Goal: Task Accomplishment & Management: Manage account settings

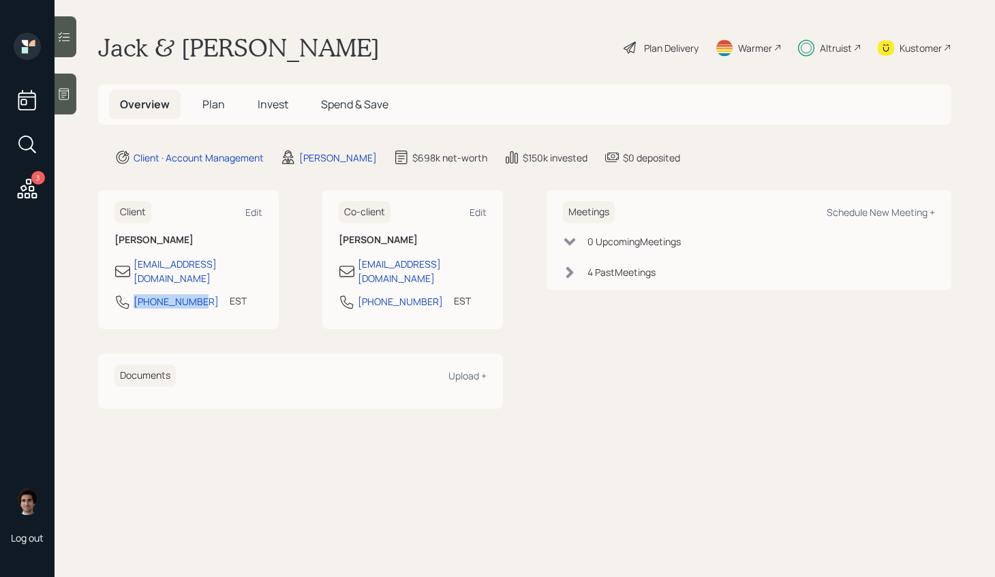
drag, startPoint x: 199, startPoint y: 290, endPoint x: 119, endPoint y: 290, distance: 80.4
click at [119, 294] on div "[PHONE_NUMBER] EST Currently 2:01 PM" at bounding box center [189, 306] width 148 height 25
copy div "[PHONE_NUMBER]"
click at [666, 48] on div "Plan Delivery" at bounding box center [671, 48] width 55 height 14
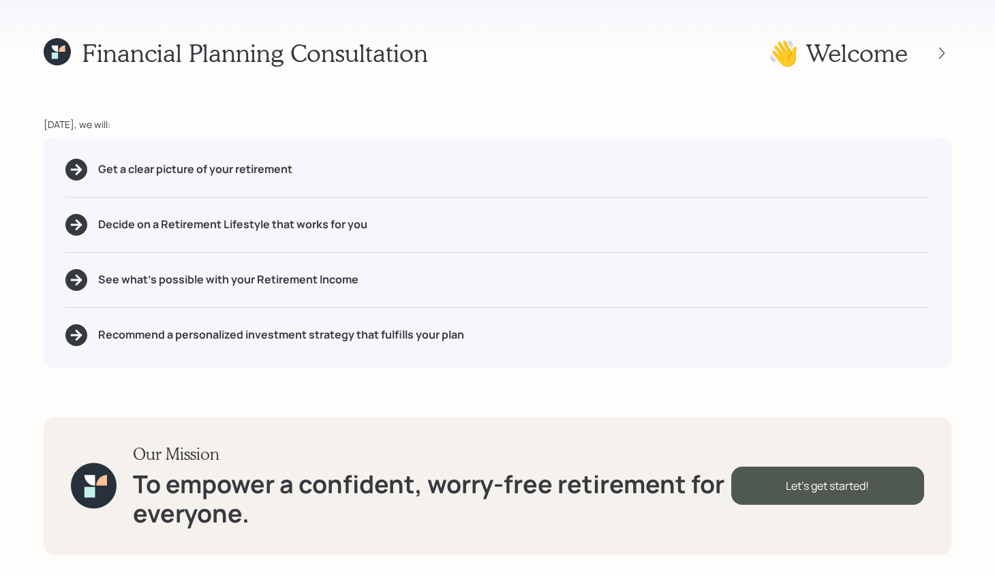
click at [666, 48] on div "Financial Planning Consultation 👋 Welcome" at bounding box center [498, 52] width 908 height 29
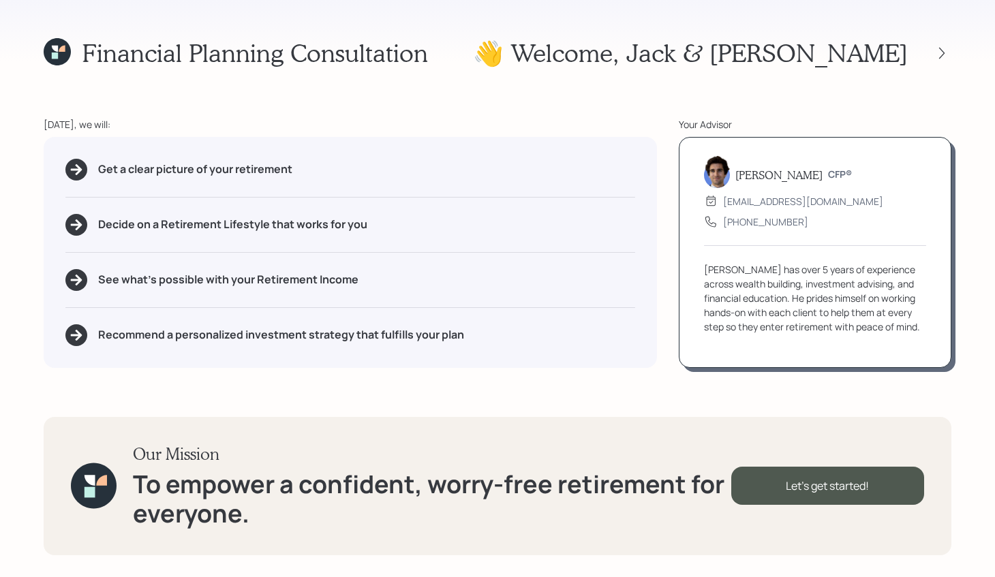
click at [65, 52] on icon at bounding box center [57, 51] width 27 height 27
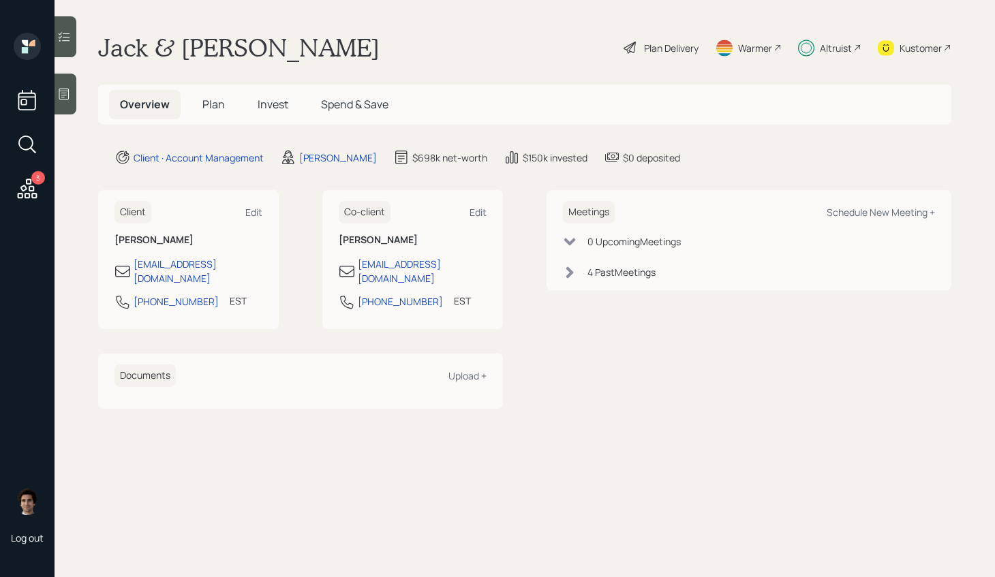
click at [285, 107] on span "Invest" at bounding box center [273, 104] width 31 height 15
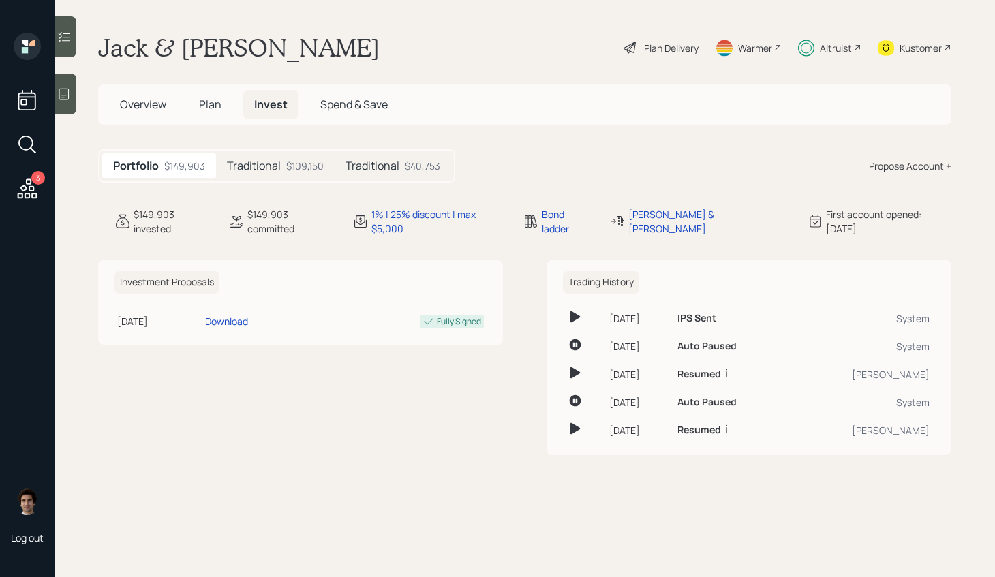
click at [380, 165] on h5 "Traditional" at bounding box center [373, 165] width 54 height 13
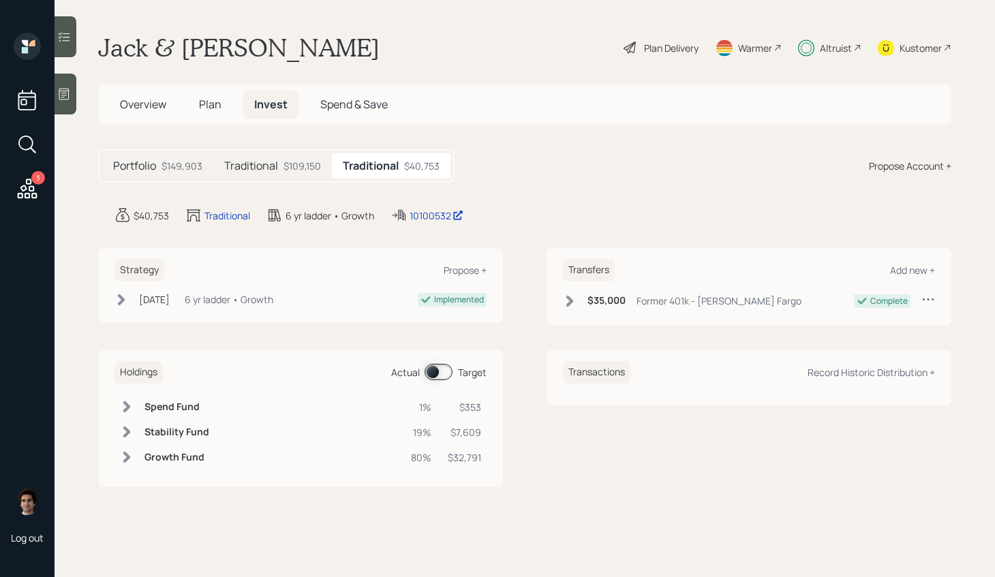
click at [292, 166] on div "$109,150" at bounding box center [302, 166] width 37 height 14
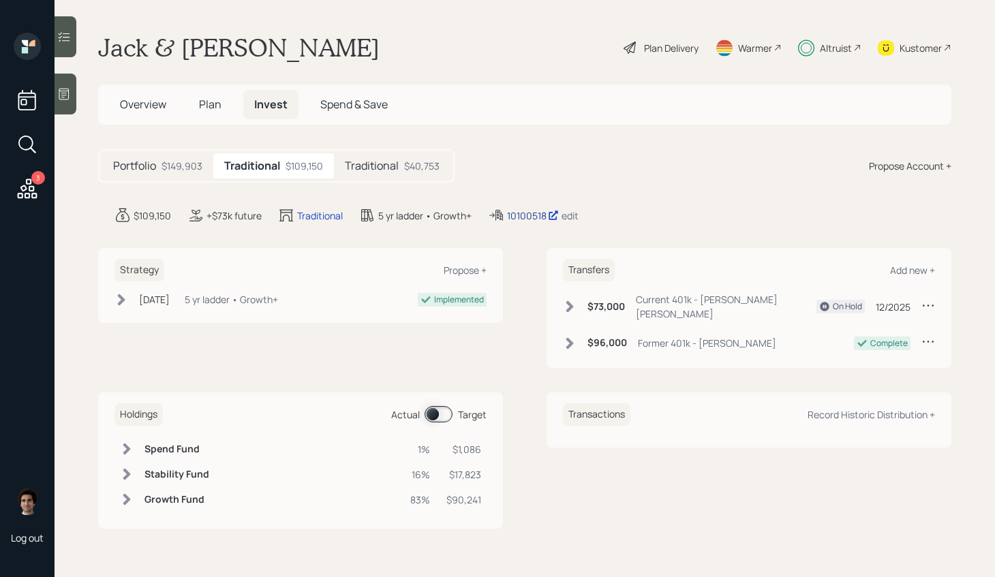
click at [509, 214] on div "10100518" at bounding box center [533, 216] width 52 height 14
click at [694, 35] on div "Plan Delivery" at bounding box center [661, 48] width 78 height 30
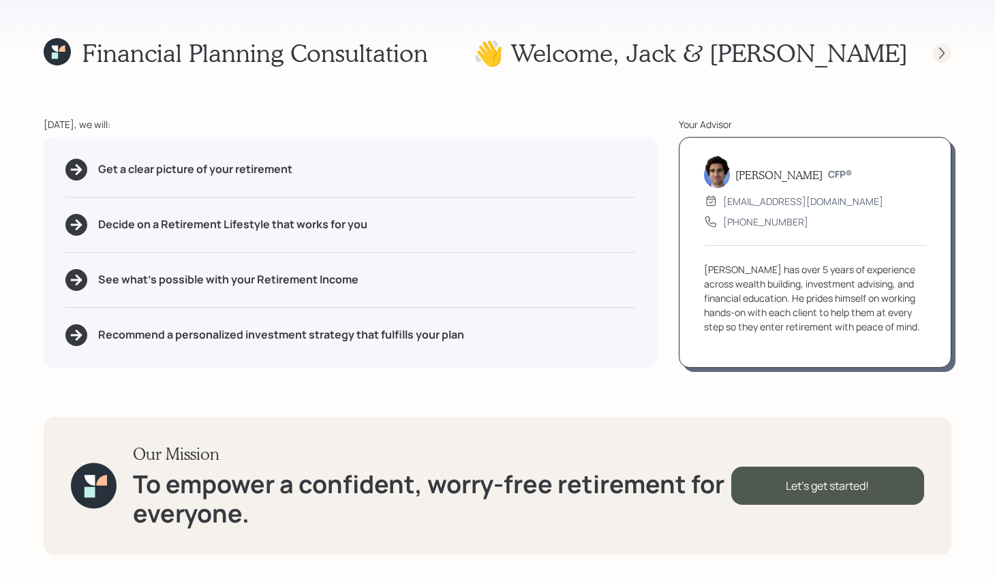
click at [947, 53] on icon at bounding box center [942, 53] width 14 height 14
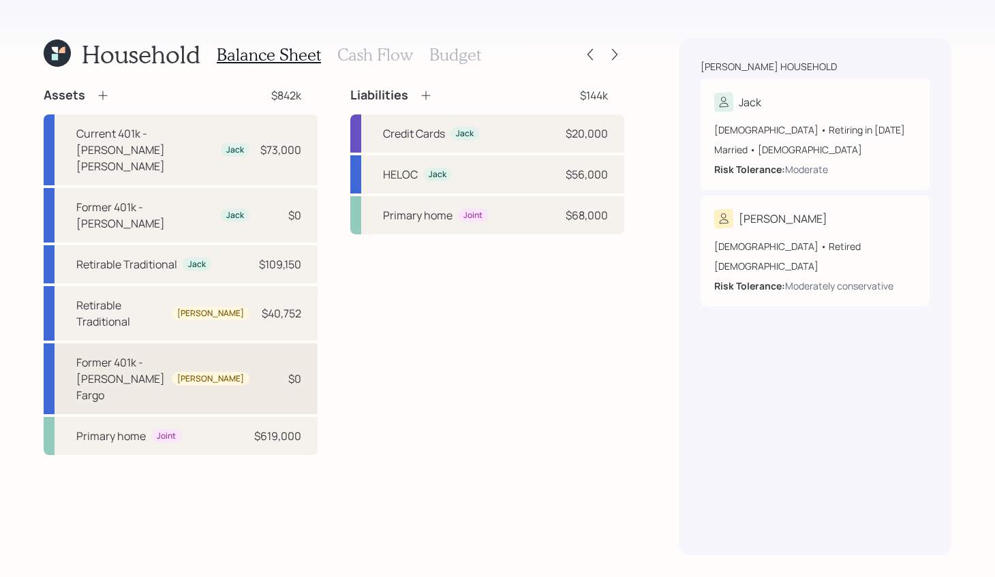
click at [194, 344] on div "Former 401k - [PERSON_NAME] [PERSON_NAME] $0" at bounding box center [181, 379] width 274 height 71
select select "company_sponsored"
select select "balanced"
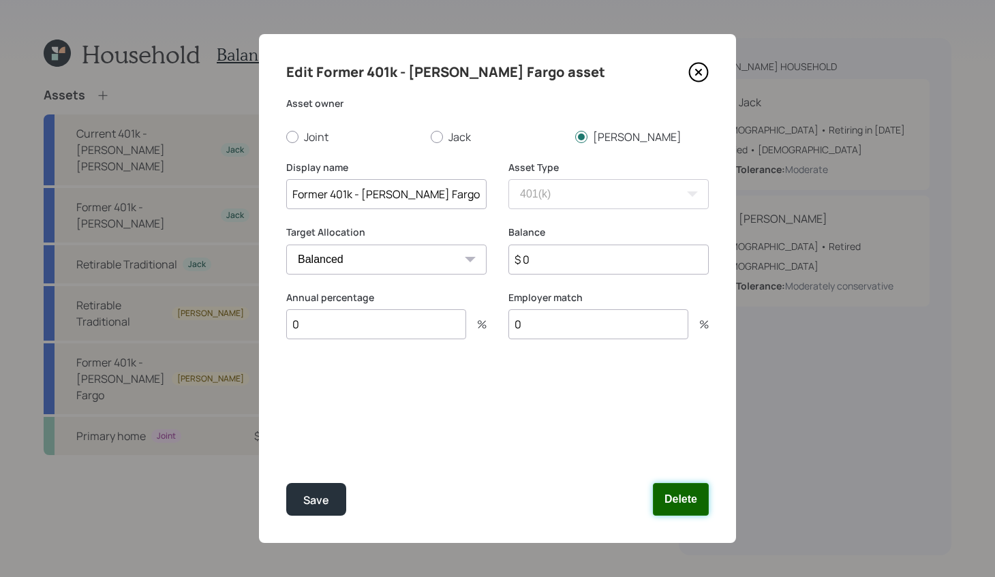
click at [679, 500] on button "Delete" at bounding box center [681, 499] width 56 height 33
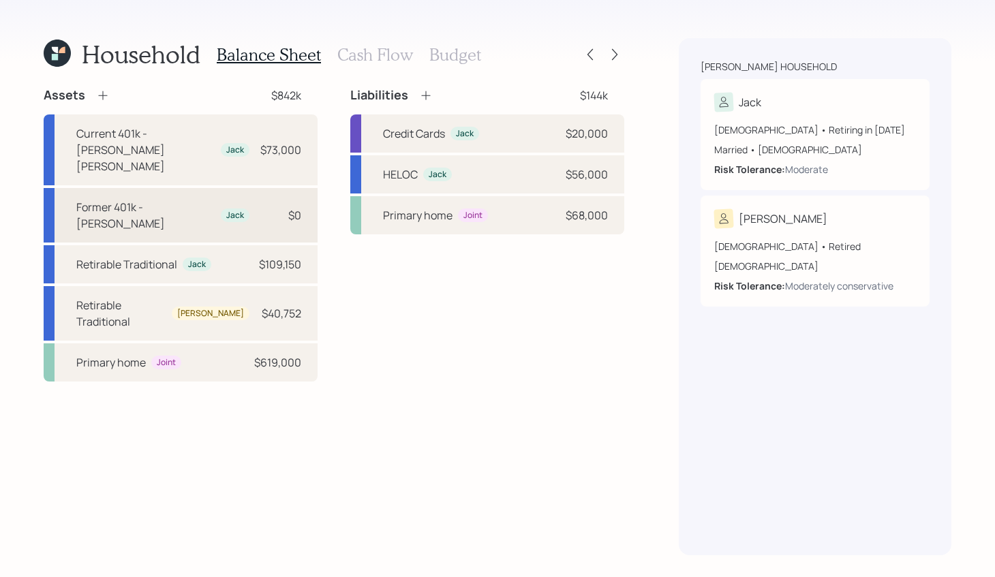
click at [303, 188] on div "Former 401k - [PERSON_NAME] $0" at bounding box center [181, 215] width 274 height 55
select select "company_sponsored"
select select "balanced"
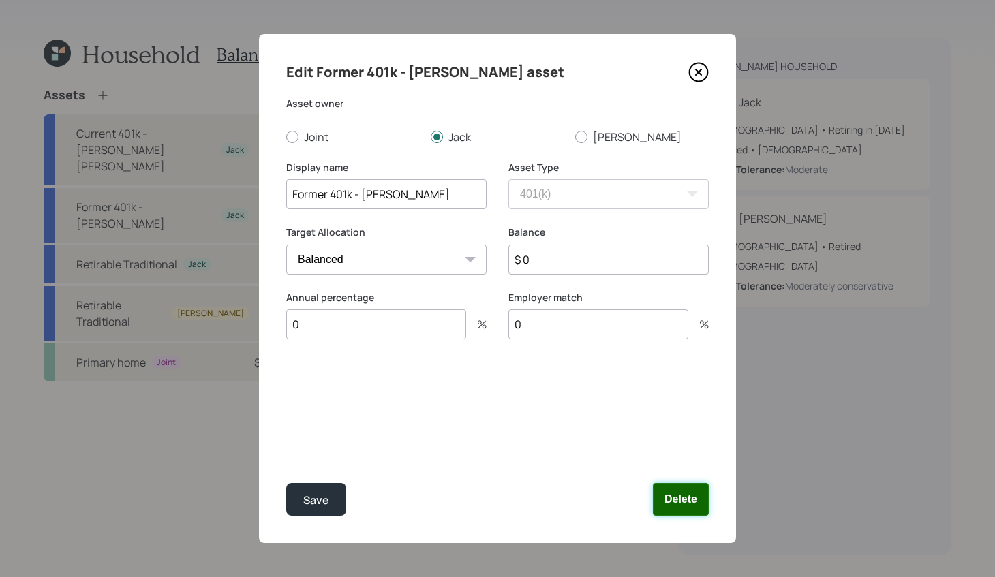
click at [690, 508] on button "Delete" at bounding box center [681, 499] width 56 height 33
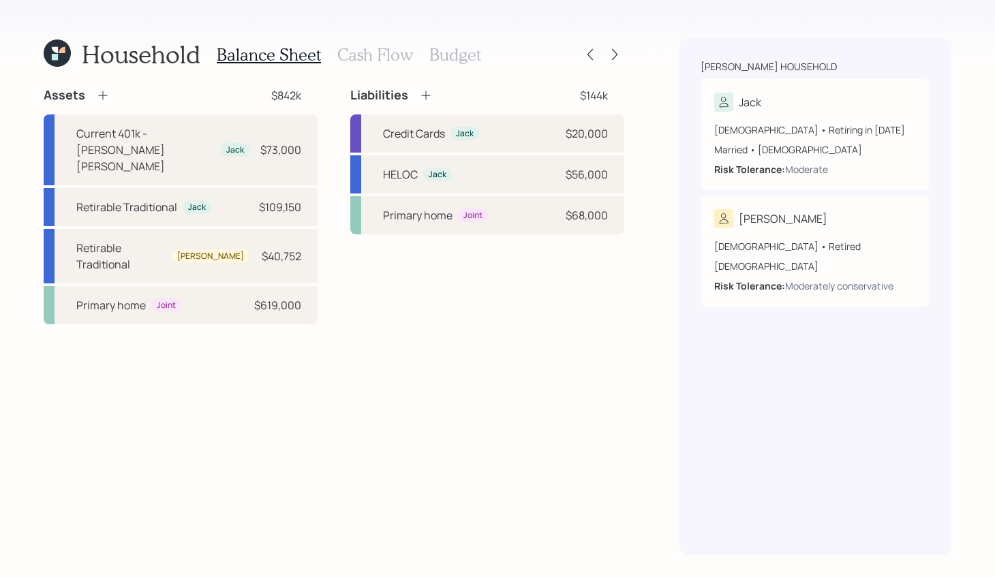
click at [355, 61] on h3 "Cash Flow" at bounding box center [375, 55] width 76 height 20
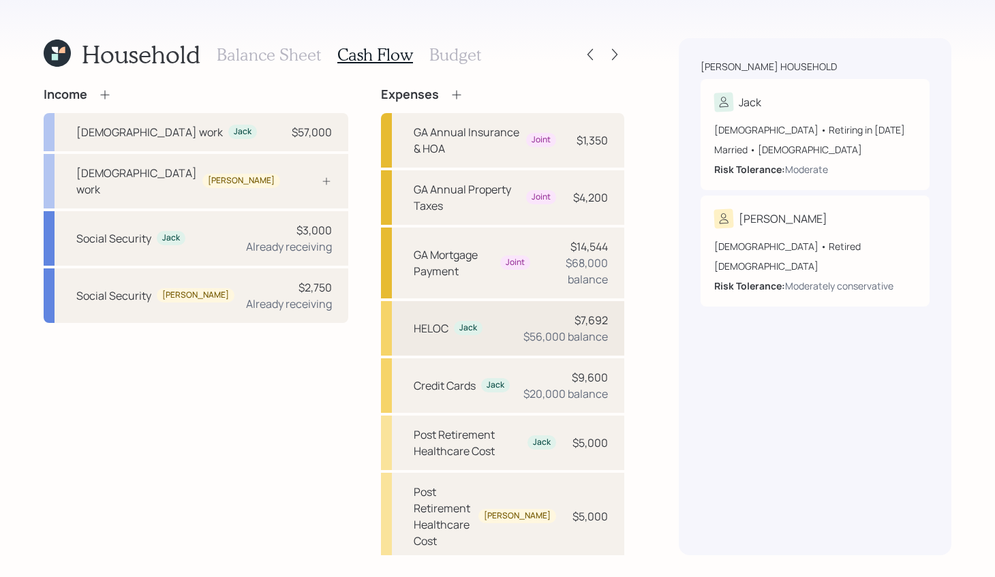
scroll to position [20, 0]
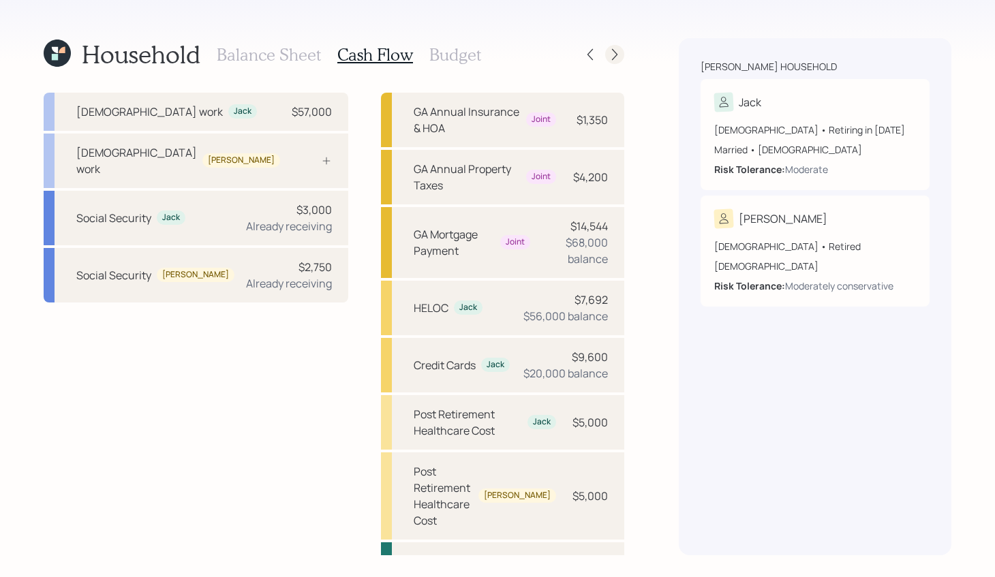
click at [611, 63] on div at bounding box center [614, 54] width 19 height 19
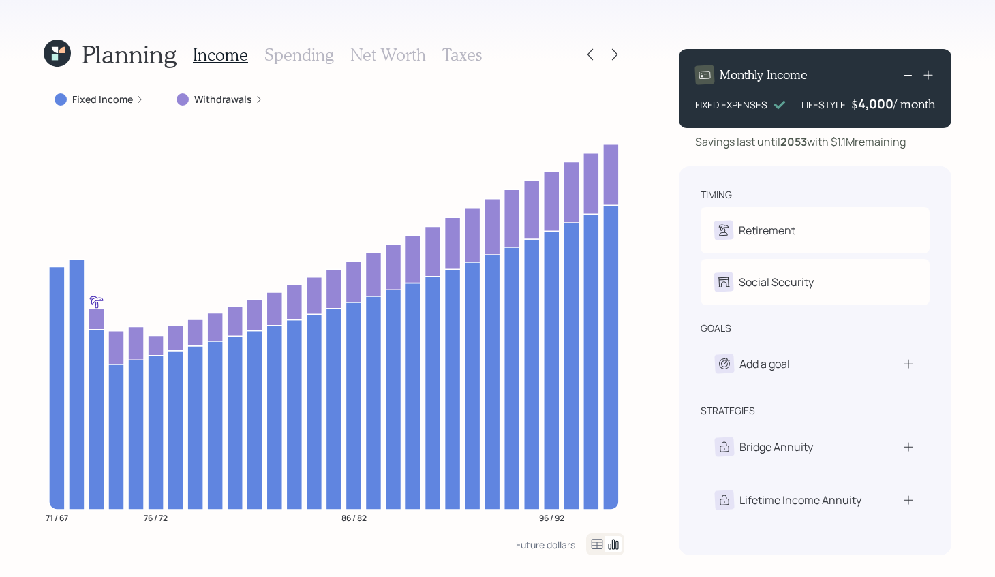
click at [600, 56] on div at bounding box center [603, 54] width 44 height 19
click at [585, 48] on icon at bounding box center [590, 55] width 14 height 14
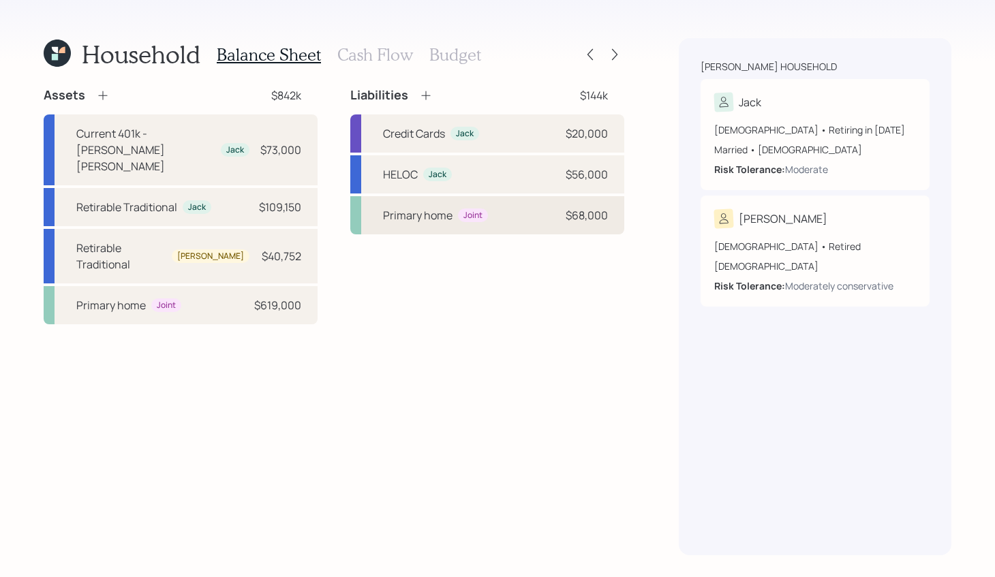
click at [493, 219] on div "Primary home Joint $68,000" at bounding box center [487, 215] width 274 height 38
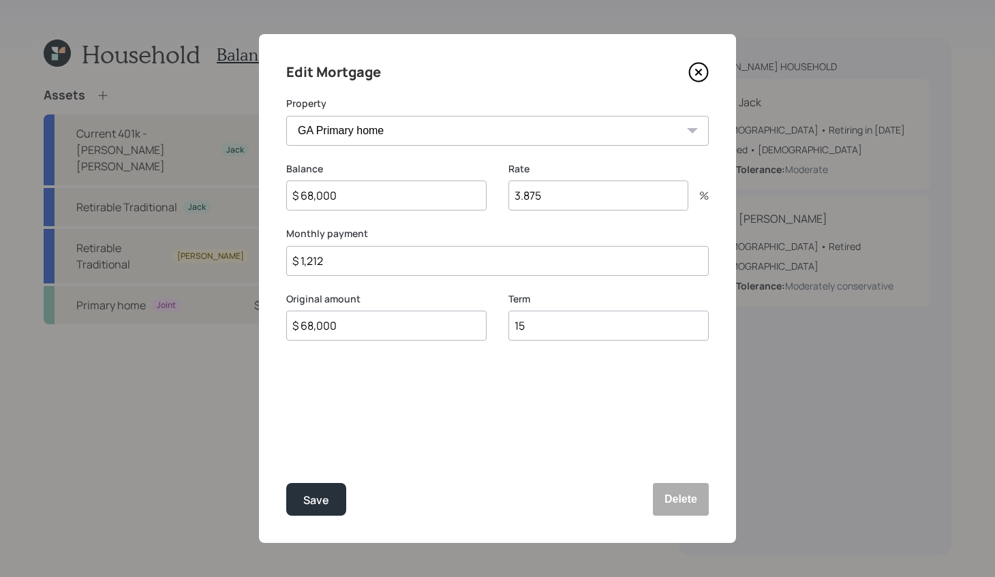
click at [701, 83] on div "Edit Mortgage Property GA Primary home Balance $ 68,000 Rate 3.875 % Monthly pa…" at bounding box center [497, 288] width 477 height 509
click at [701, 81] on icon at bounding box center [698, 72] width 20 height 20
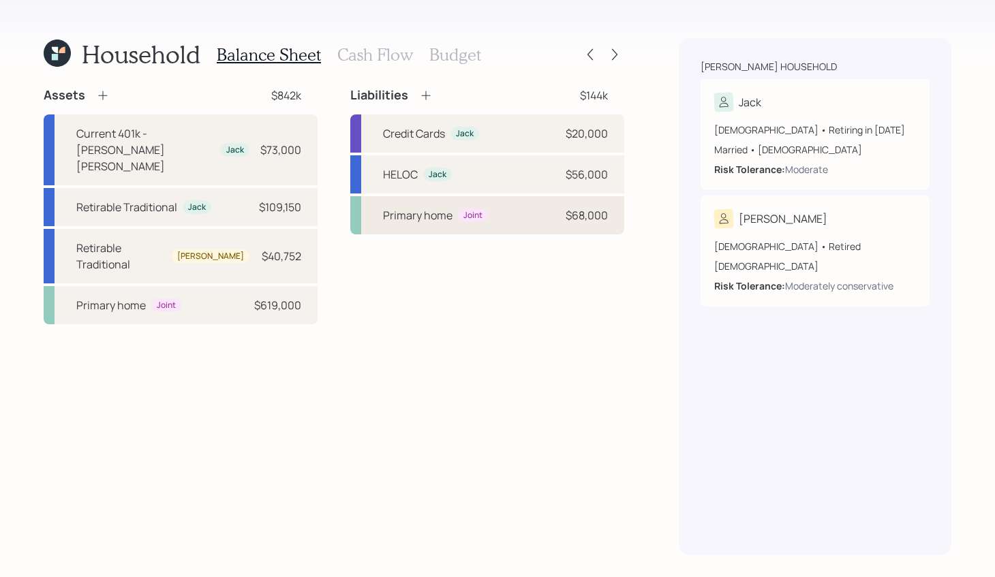
click at [526, 221] on div "Primary home Joint $68,000" at bounding box center [487, 215] width 274 height 38
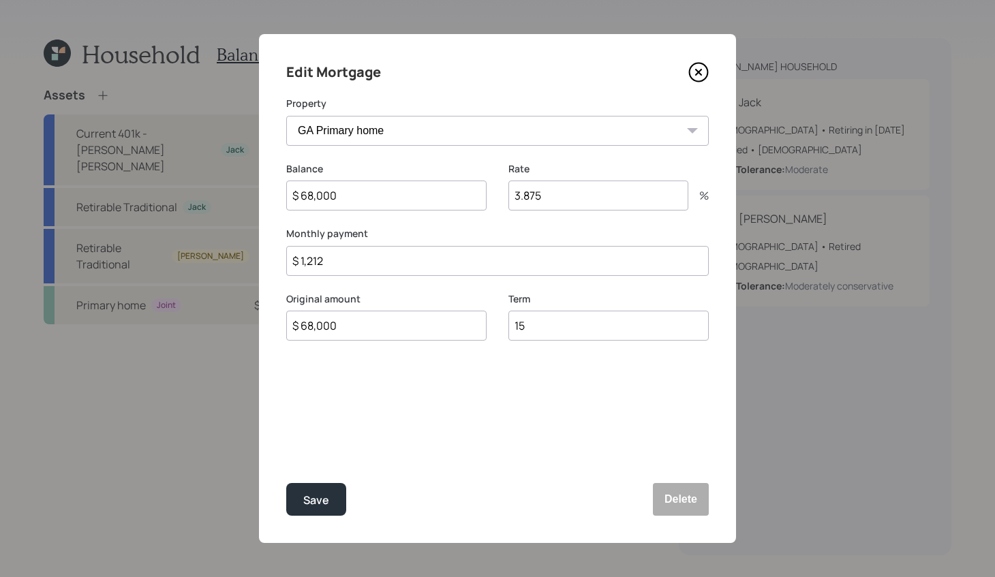
click at [687, 78] on div "Edit Mortgage" at bounding box center [497, 72] width 423 height 22
click at [705, 76] on icon at bounding box center [698, 72] width 20 height 20
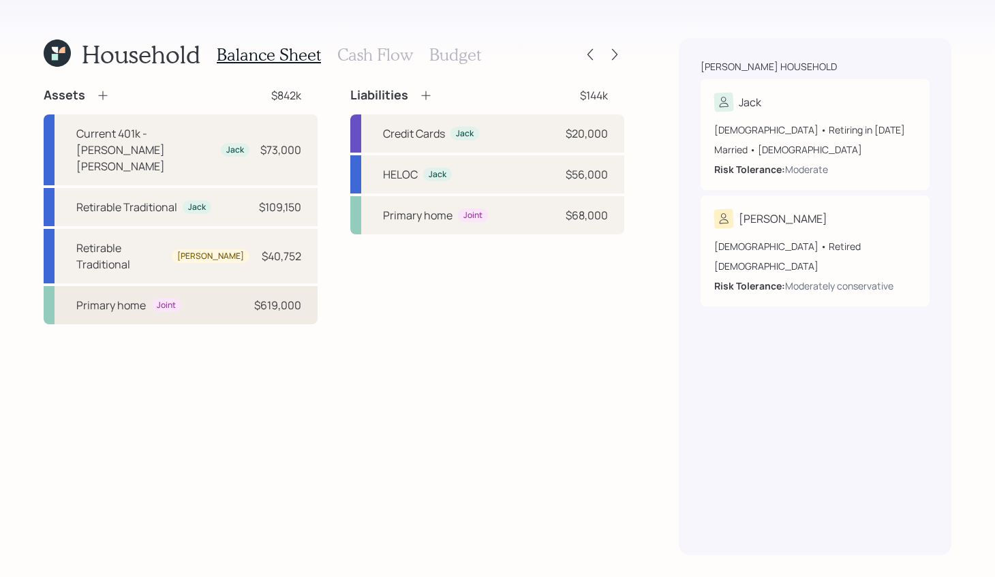
click at [163, 286] on div "Primary home Joint $619,000" at bounding box center [181, 305] width 274 height 38
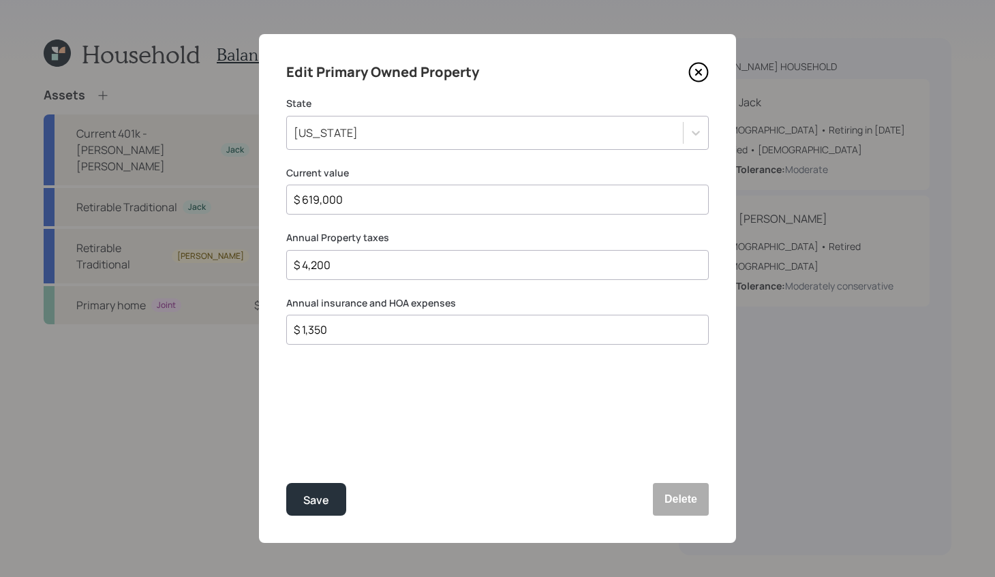
drag, startPoint x: 366, startPoint y: 271, endPoint x: 59, endPoint y: 226, distance: 310.8
click at [59, 226] on div "Edit Primary Owned Property State [US_STATE] Current value $ 619,000 Annual Pro…" at bounding box center [497, 288] width 995 height 577
type input "$ 4,200"
click at [695, 72] on icon at bounding box center [698, 72] width 20 height 20
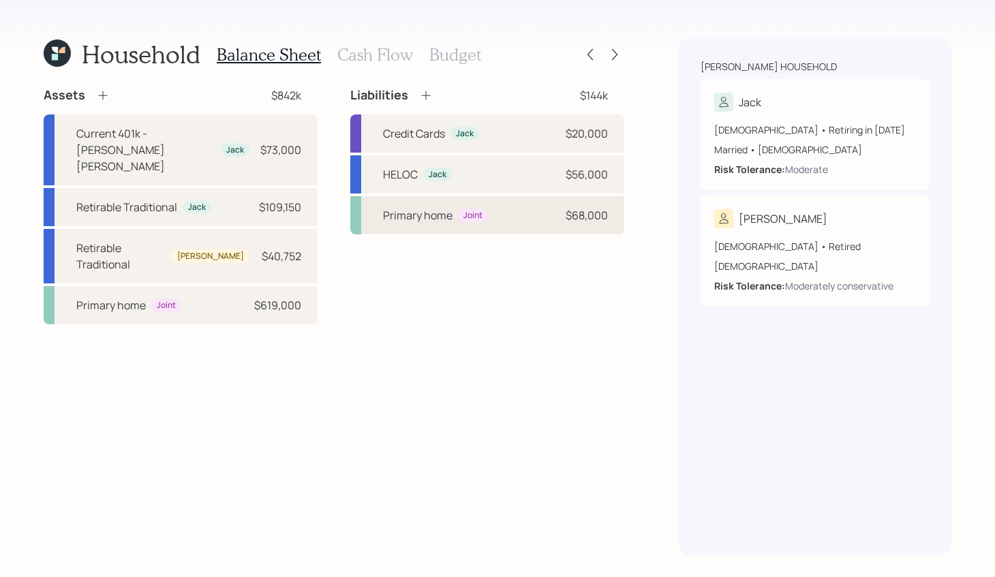
click at [480, 212] on div "Joint" at bounding box center [472, 216] width 19 height 12
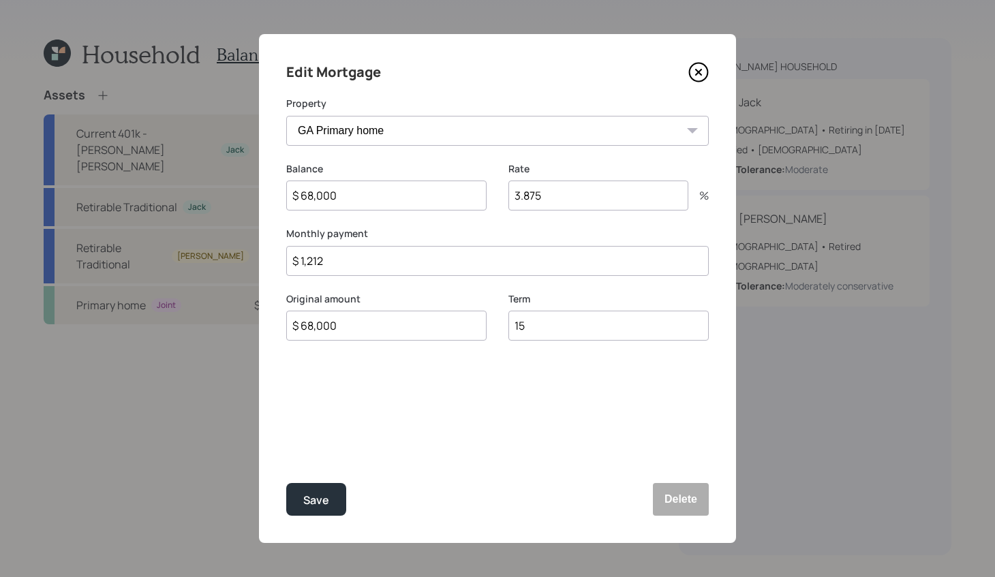
click at [346, 241] on div "Monthly payment $ 1,212" at bounding box center [497, 251] width 423 height 49
drag, startPoint x: 346, startPoint y: 258, endPoint x: 174, endPoint y: 242, distance: 172.5
click at [174, 242] on div "Edit Mortgage Property GA Primary home Balance $ 68,000 Rate 3.875 % Monthly pa…" at bounding box center [497, 288] width 995 height 577
type input "$ 1,214"
click at [286, 483] on button "Save" at bounding box center [316, 499] width 60 height 33
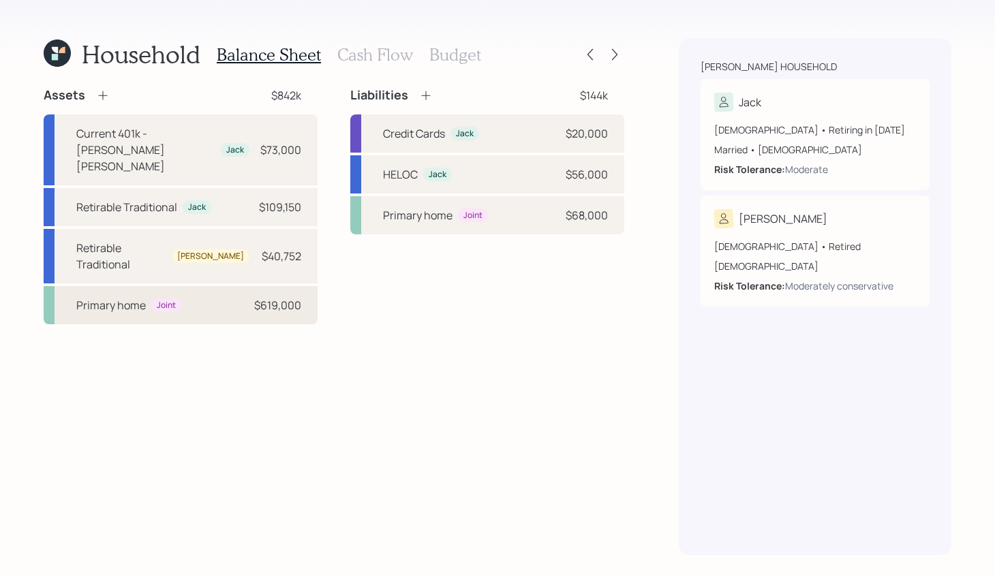
click at [260, 297] on div "$619,000" at bounding box center [277, 305] width 47 height 16
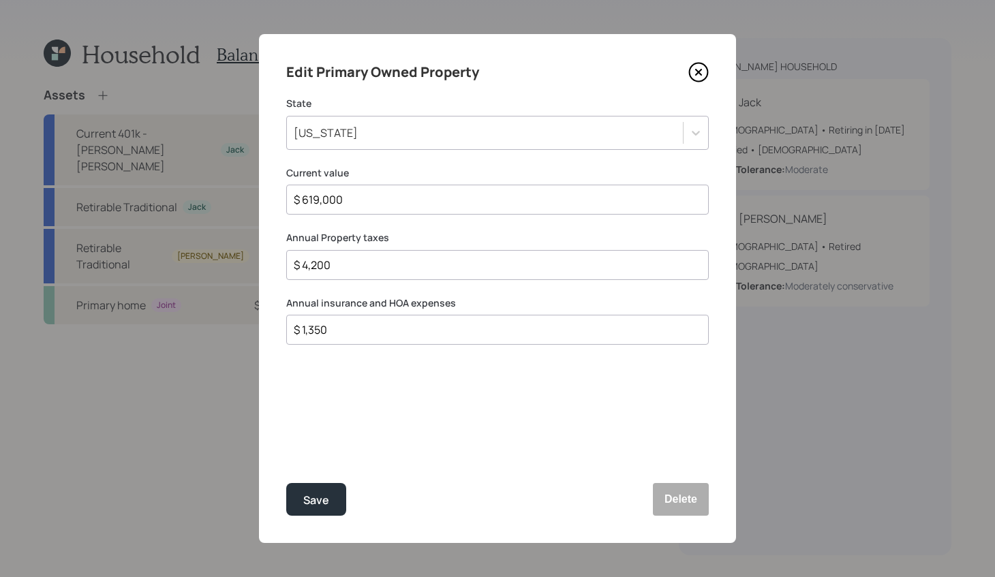
click at [360, 341] on div "$ 1,350" at bounding box center [497, 330] width 423 height 30
drag, startPoint x: 360, startPoint y: 327, endPoint x: 137, endPoint y: 320, distance: 223.0
click at [137, 320] on div "Edit Primary Owned Property State [US_STATE] Current value $ 619,000 Annual Pro…" at bounding box center [497, 288] width 995 height 577
type input "$ 3,804"
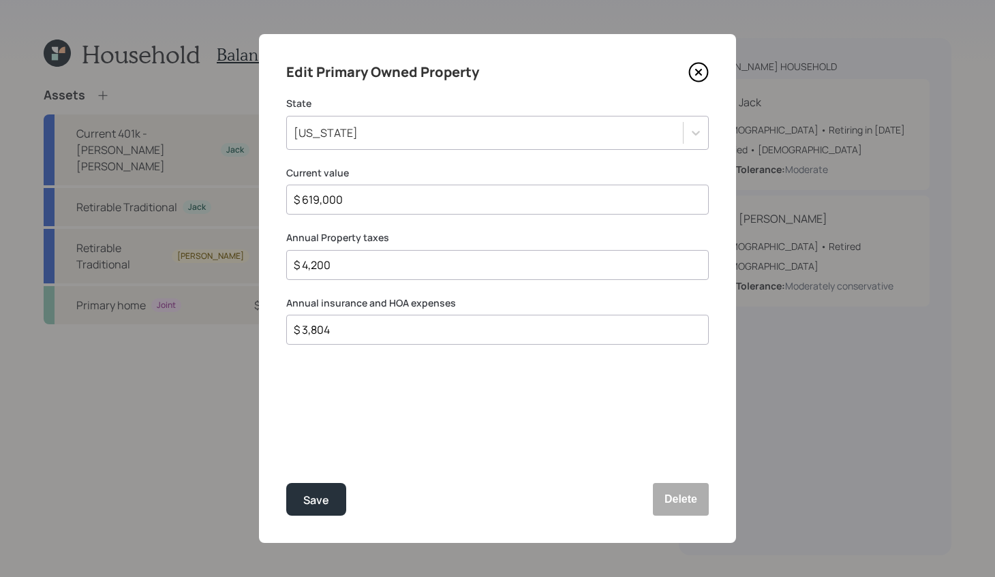
click at [286, 483] on button "Save" at bounding box center [316, 499] width 60 height 33
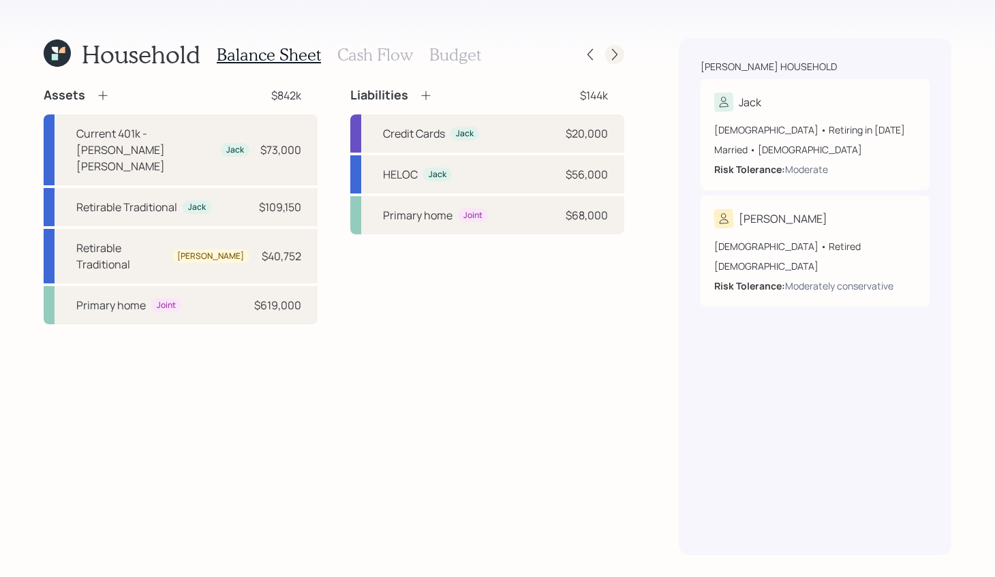
click at [615, 54] on icon at bounding box center [615, 55] width 14 height 14
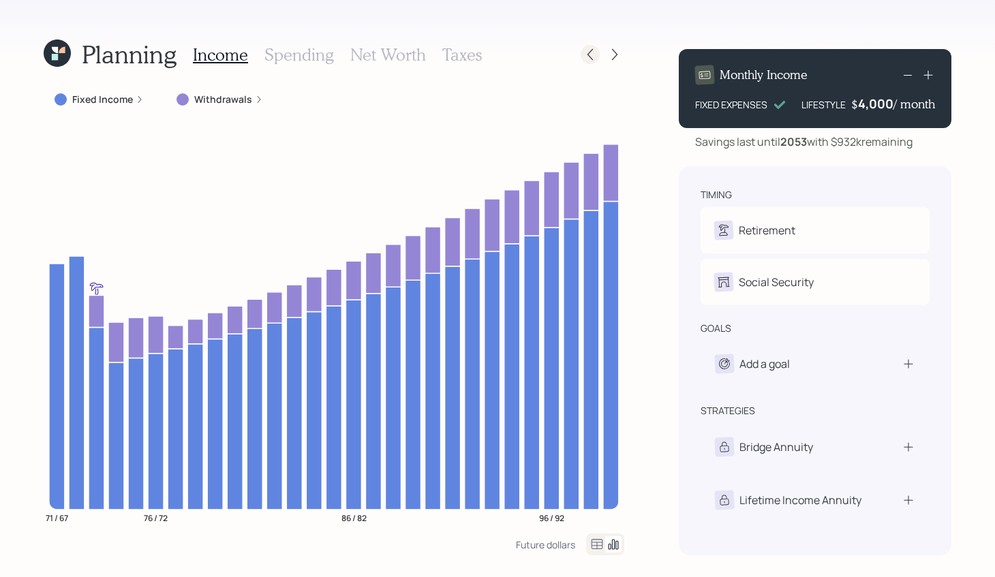
click at [588, 55] on icon at bounding box center [590, 55] width 14 height 14
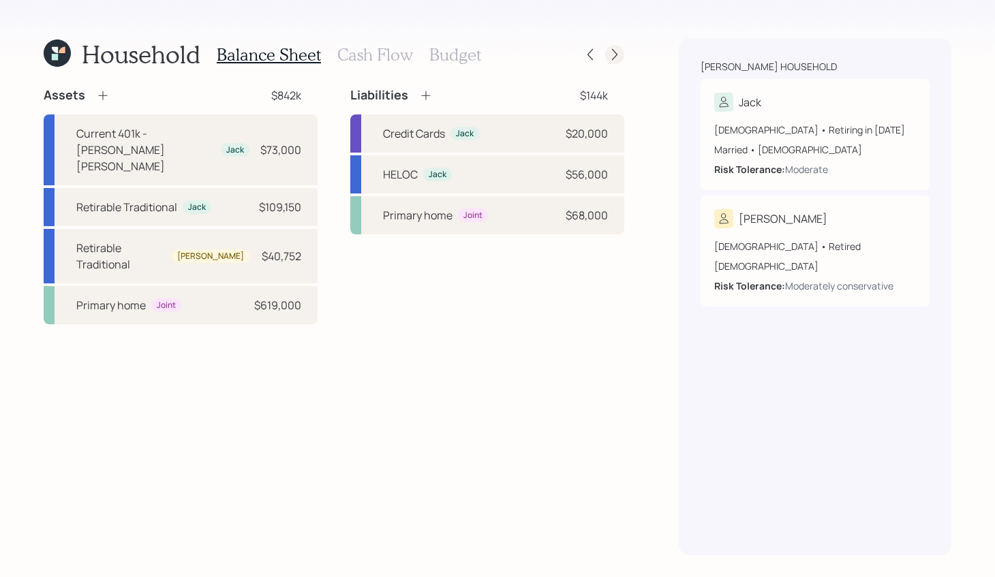
click at [618, 51] on icon at bounding box center [615, 55] width 14 height 14
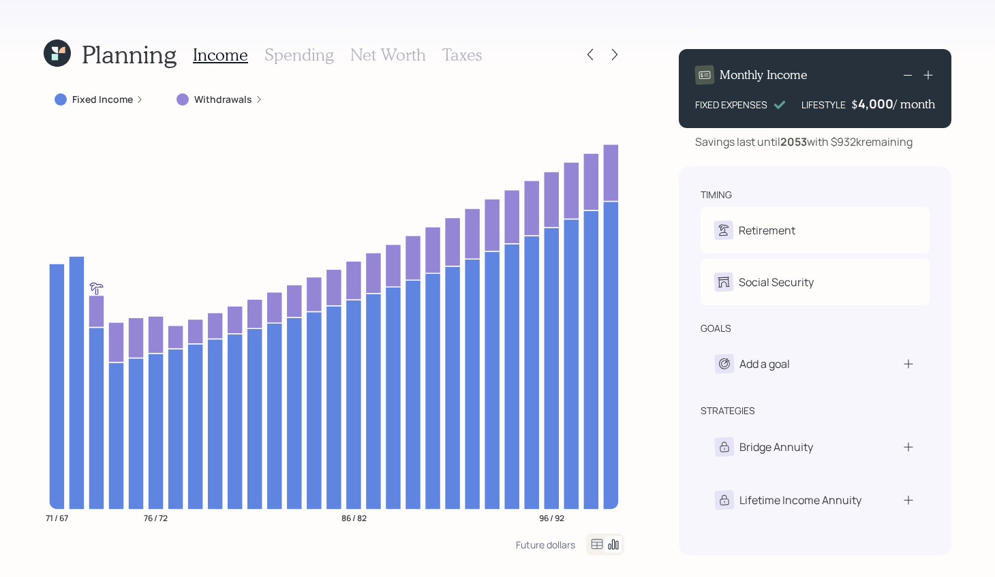
click at [618, 51] on icon at bounding box center [615, 55] width 14 height 14
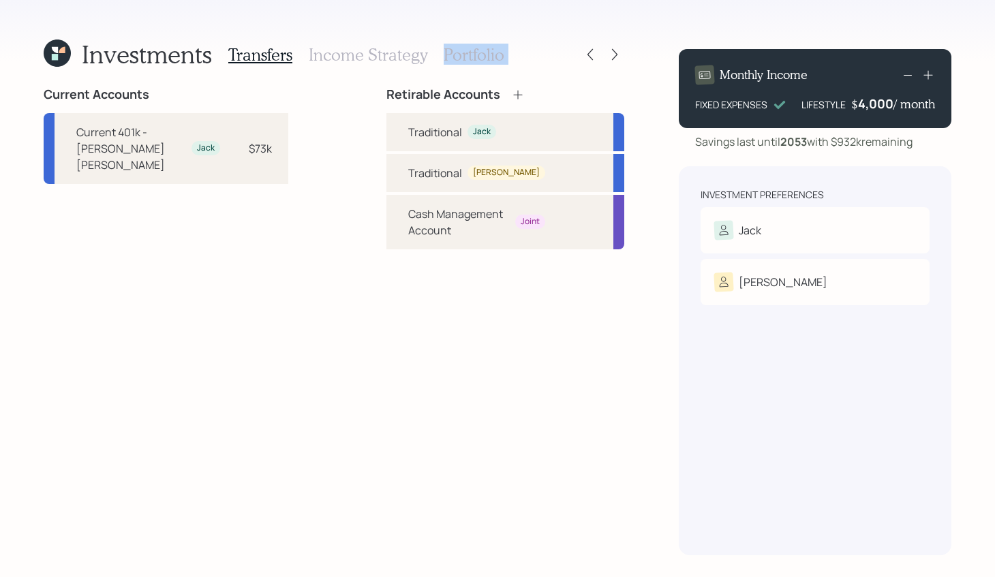
drag, startPoint x: 618, startPoint y: 52, endPoint x: 370, endPoint y: 60, distance: 247.6
click at [369, 60] on div "Investments Transfers Income Strategy Portfolio" at bounding box center [334, 54] width 581 height 33
click at [590, 56] on icon at bounding box center [590, 55] width 14 height 14
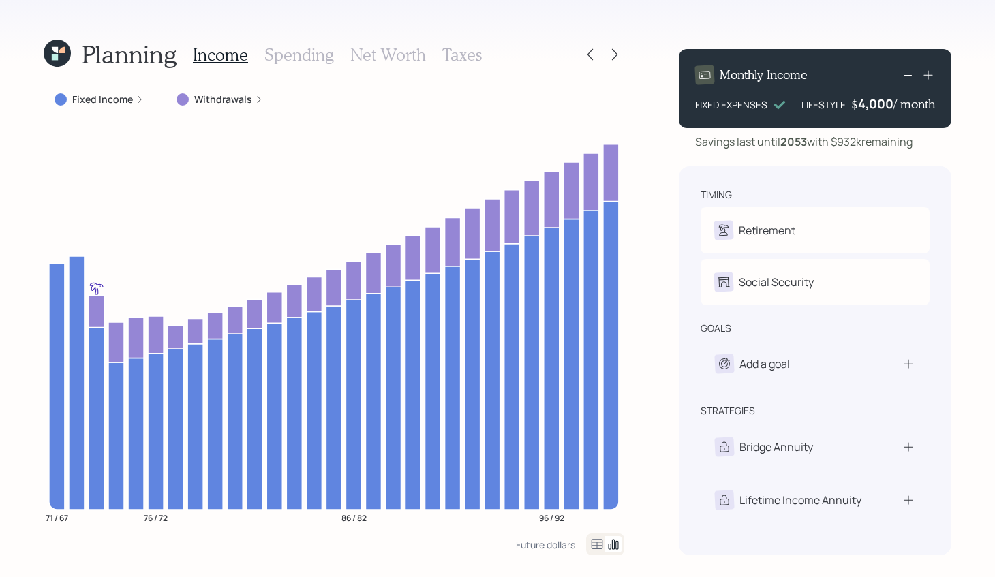
click at [590, 56] on icon at bounding box center [590, 55] width 14 height 14
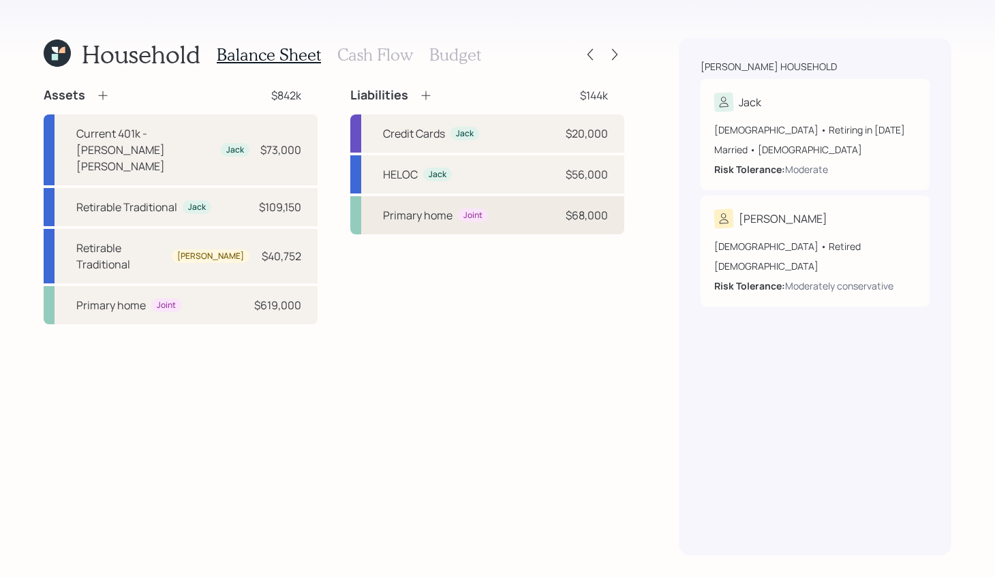
click at [517, 213] on div "Primary home Joint $68,000" at bounding box center [487, 215] width 274 height 38
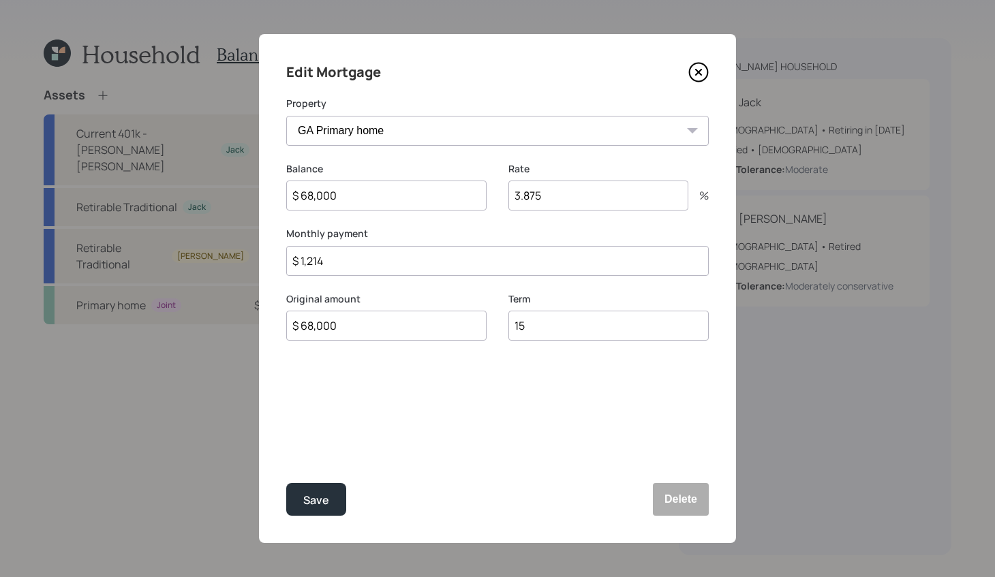
drag, startPoint x: 389, startPoint y: 192, endPoint x: 159, endPoint y: 192, distance: 230.4
click at [159, 192] on div "Edit Mortgage Property GA Primary home Balance $ 68,000 Rate 3.875 % Monthly pa…" at bounding box center [497, 288] width 995 height 577
type input "$ 61,000"
click at [286, 483] on button "Save" at bounding box center [316, 499] width 60 height 33
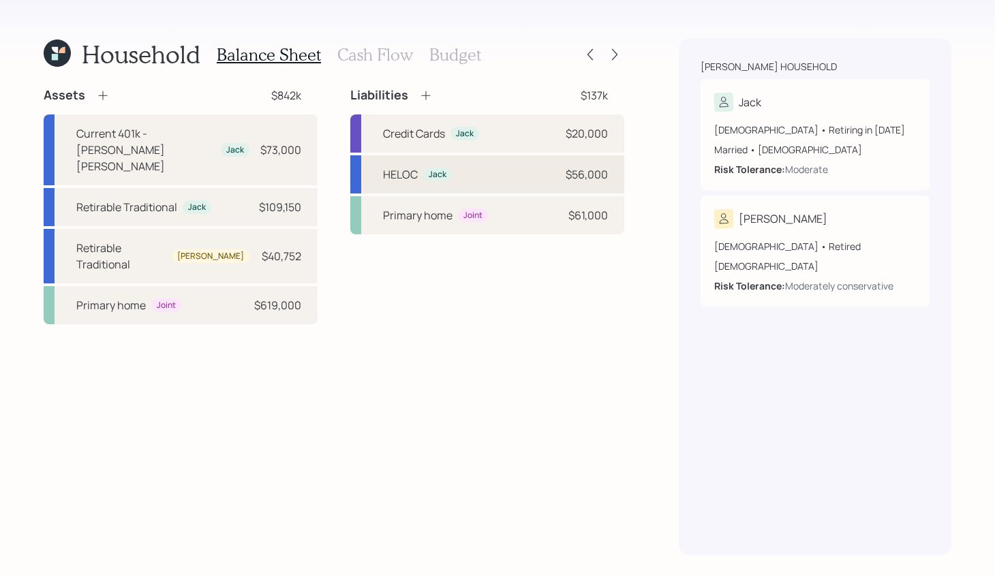
click at [532, 164] on div "HELOC Jack $56,000" at bounding box center [487, 174] width 274 height 38
select select "other"
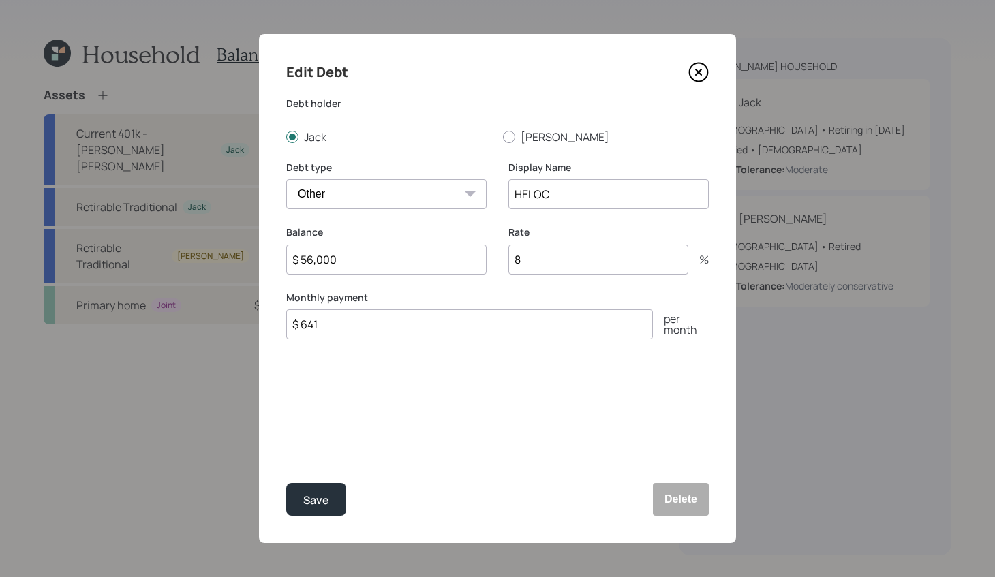
drag, startPoint x: 404, startPoint y: 266, endPoint x: -18, endPoint y: 177, distance: 431.3
click at [0, 177] on html "Household Balance Sheet Cash Flow Budget Assets $842k Current 401k - [PERSON_NA…" at bounding box center [497, 288] width 995 height 577
type input "$ 51,000"
click at [286, 483] on button "Save" at bounding box center [316, 499] width 60 height 33
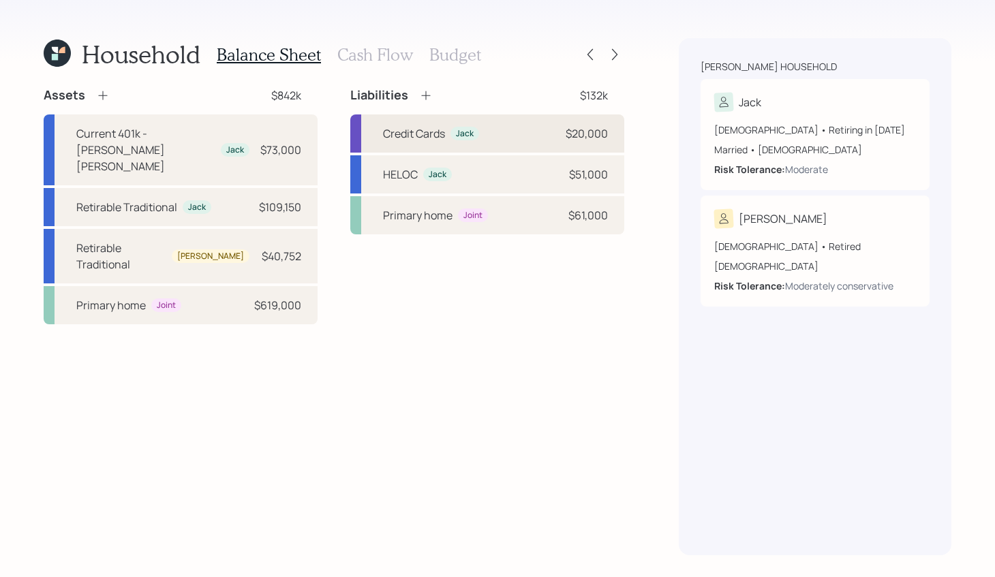
click at [525, 137] on div "Credit Cards Jack $20,000" at bounding box center [487, 134] width 274 height 38
select select "credit_card"
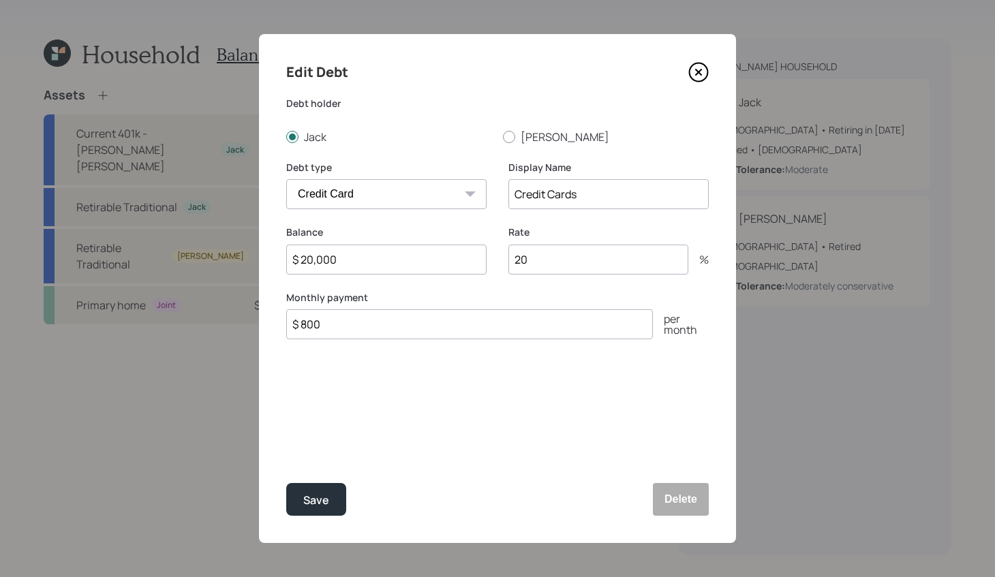
drag, startPoint x: 588, startPoint y: 187, endPoint x: 467, endPoint y: 182, distance: 121.4
click at [467, 182] on div "Debt type Car Credit Card Medical Student Other Display Name Credit Cards" at bounding box center [497, 193] width 423 height 65
drag, startPoint x: 605, startPoint y: 192, endPoint x: 460, endPoint y: 191, distance: 145.2
click at [460, 191] on div "Debt type Car Credit Card Medical Student Other Display Name Credit Cards" at bounding box center [497, 193] width 423 height 65
type input "Bank of America"
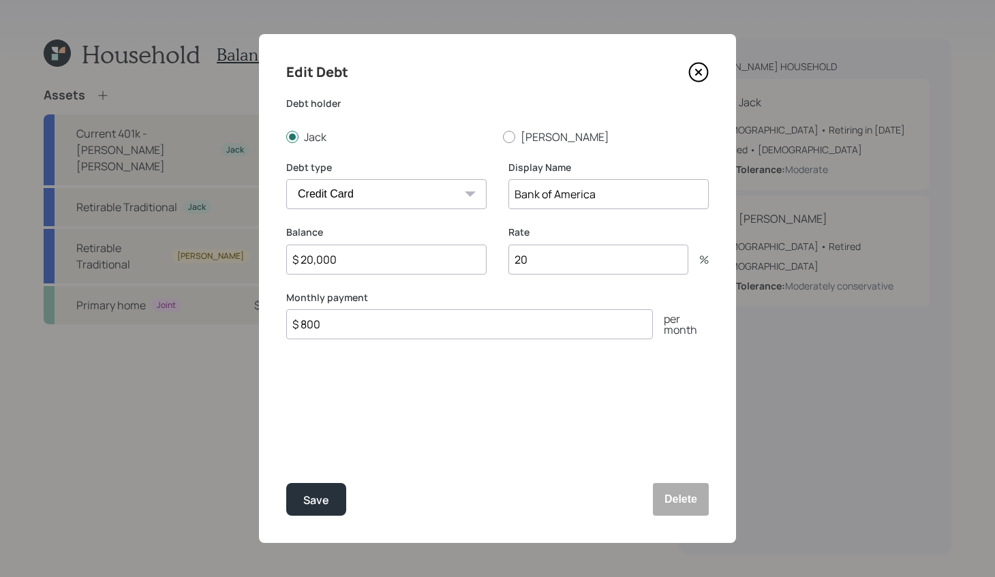
click at [372, 271] on input "$ 20,000" at bounding box center [386, 260] width 200 height 30
drag, startPoint x: 373, startPoint y: 267, endPoint x: 155, endPoint y: 262, distance: 218.2
click at [155, 262] on div "Edit Debt Debt holder [PERSON_NAME] Debt type Car Credit Card Medical Student O…" at bounding box center [497, 288] width 995 height 577
type input "$ 22,045"
click at [286, 483] on button "Save" at bounding box center [316, 499] width 60 height 33
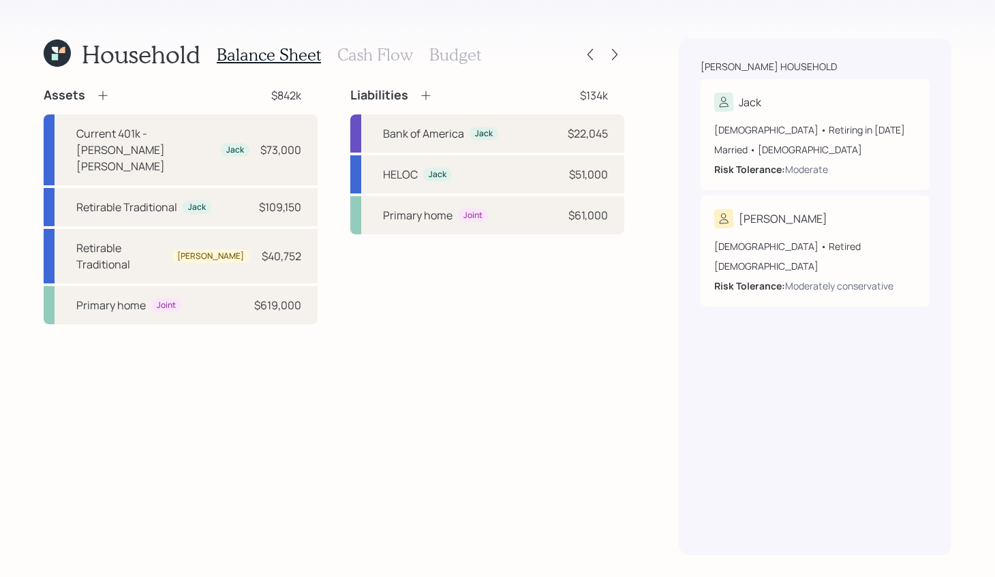
click at [432, 96] on div "Liabilities $134k" at bounding box center [487, 95] width 274 height 16
click at [425, 95] on icon at bounding box center [426, 96] width 14 height 14
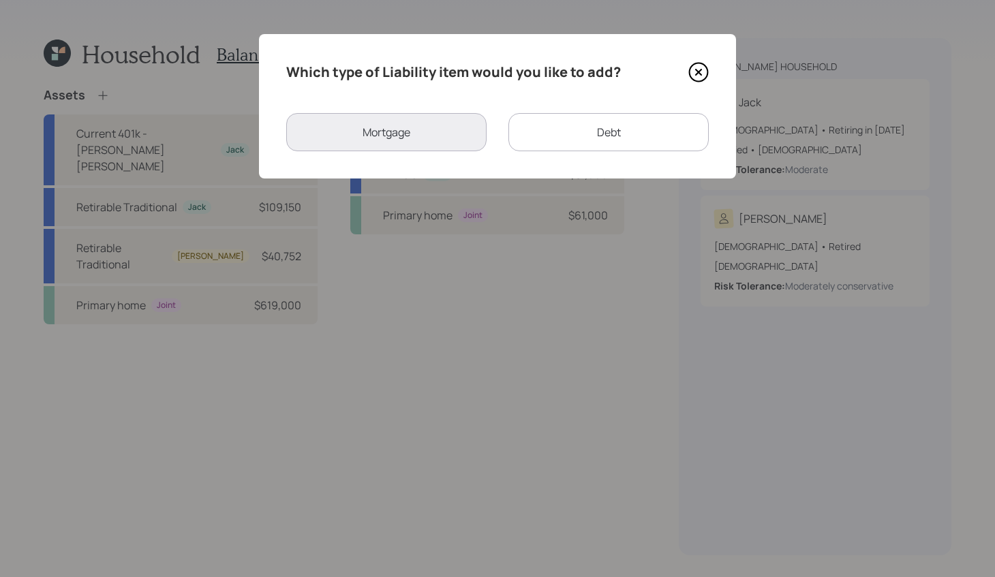
click at [556, 138] on div "Debt" at bounding box center [608, 132] width 200 height 38
select select "credit_card"
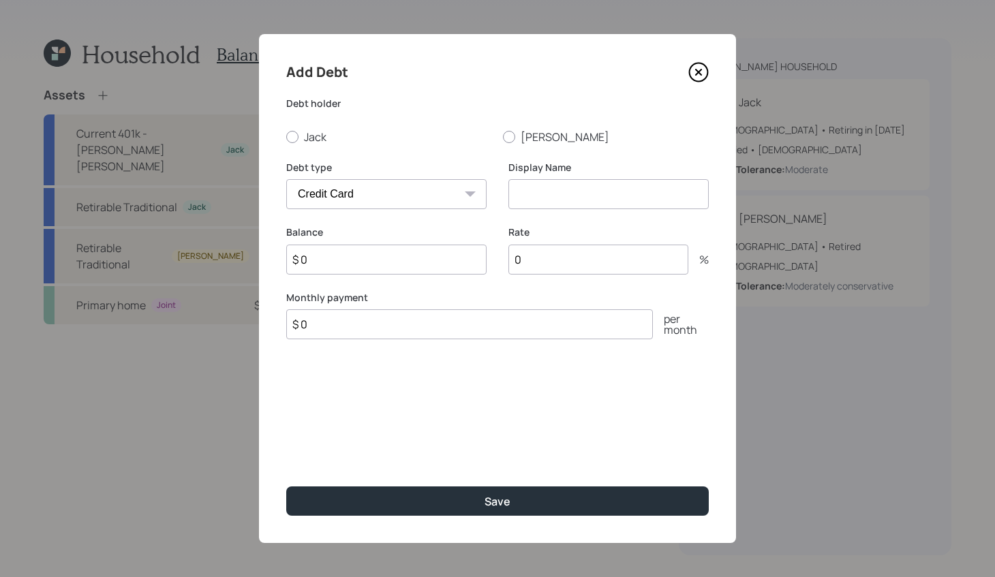
click at [314, 145] on div "Add Debt Debt holder [PERSON_NAME] Debt type Car Credit Card Medical Student Ot…" at bounding box center [497, 288] width 477 height 509
click at [314, 140] on label "Jack" at bounding box center [389, 137] width 206 height 15
click at [286, 137] on input "Jack" at bounding box center [286, 136] width 1 height 1
radio input "true"
click at [558, 202] on input at bounding box center [608, 194] width 200 height 30
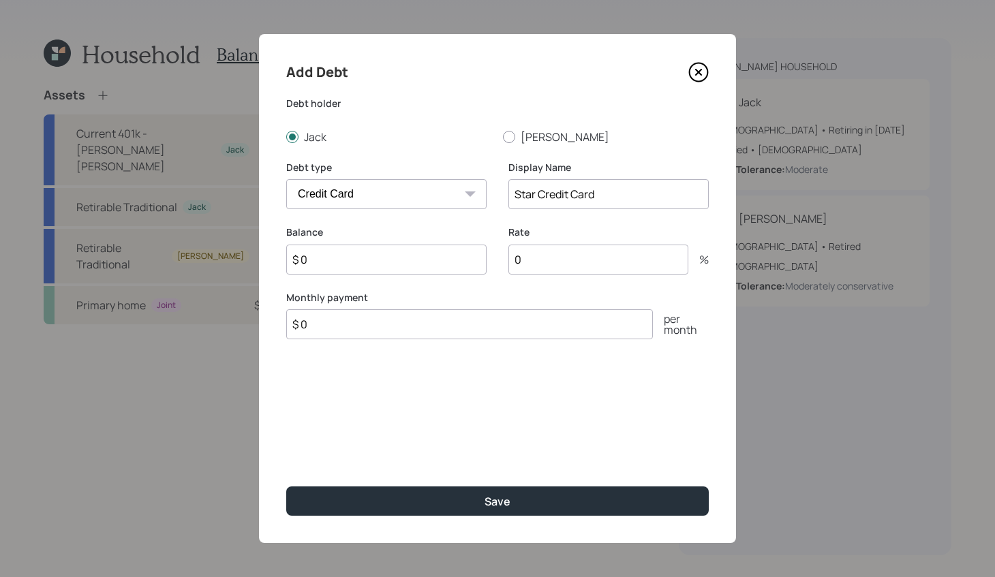
type input "Star Credit Card"
click at [431, 252] on input "$ 0" at bounding box center [386, 260] width 200 height 30
type input "$ 1,500"
click at [707, 65] on icon at bounding box center [698, 72] width 20 height 20
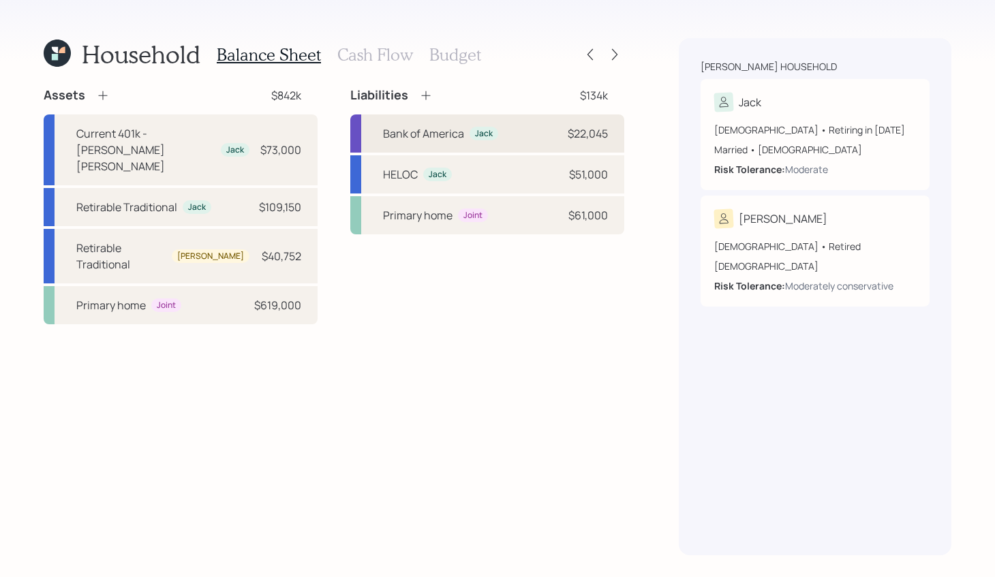
click at [489, 151] on div "Bank of America Jack $22,045" at bounding box center [487, 134] width 274 height 38
select select "credit_card"
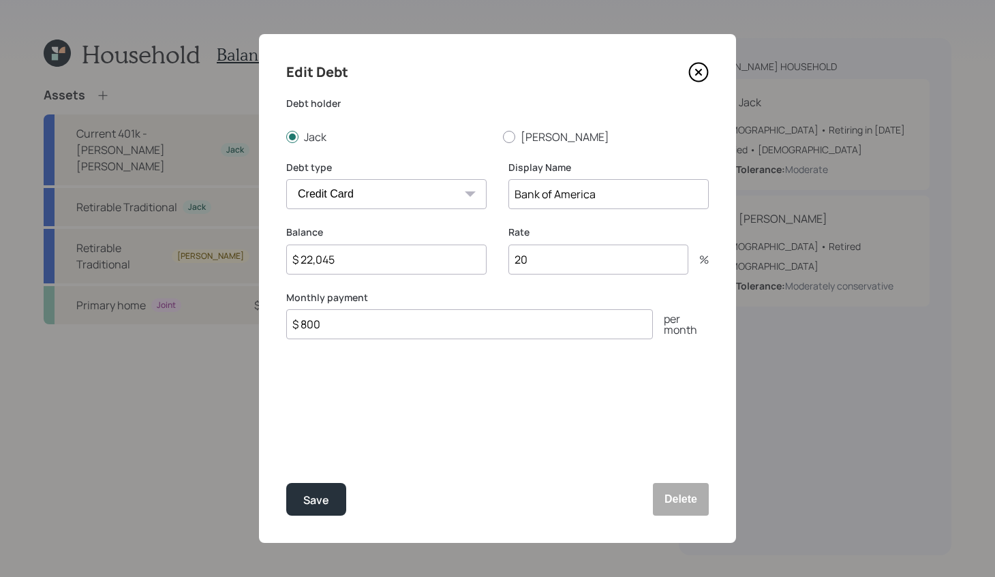
click at [650, 198] on input "Bank of America" at bounding box center [608, 194] width 200 height 30
type input "Bank of America Credit Card"
click at [286, 483] on button "Save" at bounding box center [316, 499] width 60 height 33
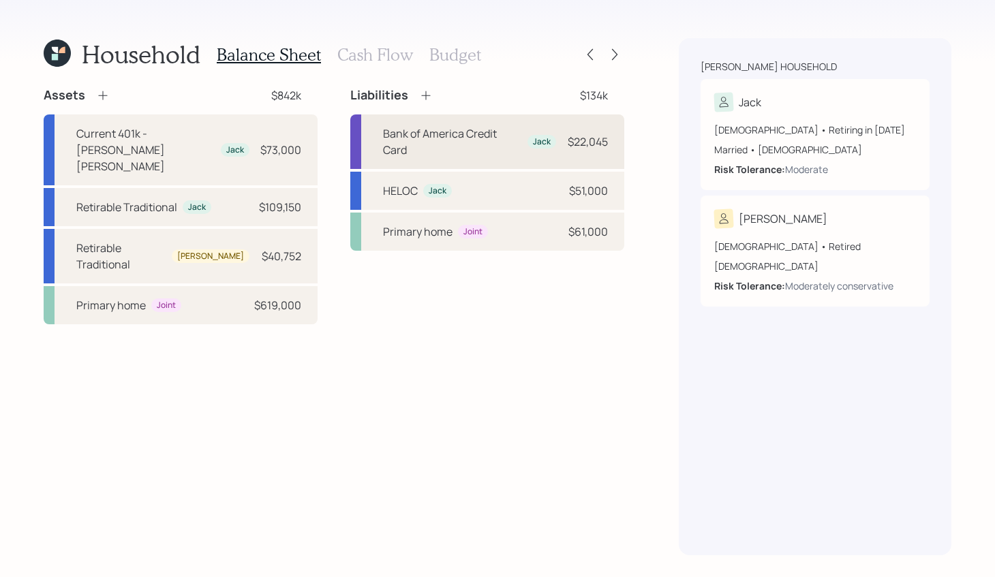
click at [534, 143] on div "Jack" at bounding box center [542, 142] width 18 height 12
select select "credit_card"
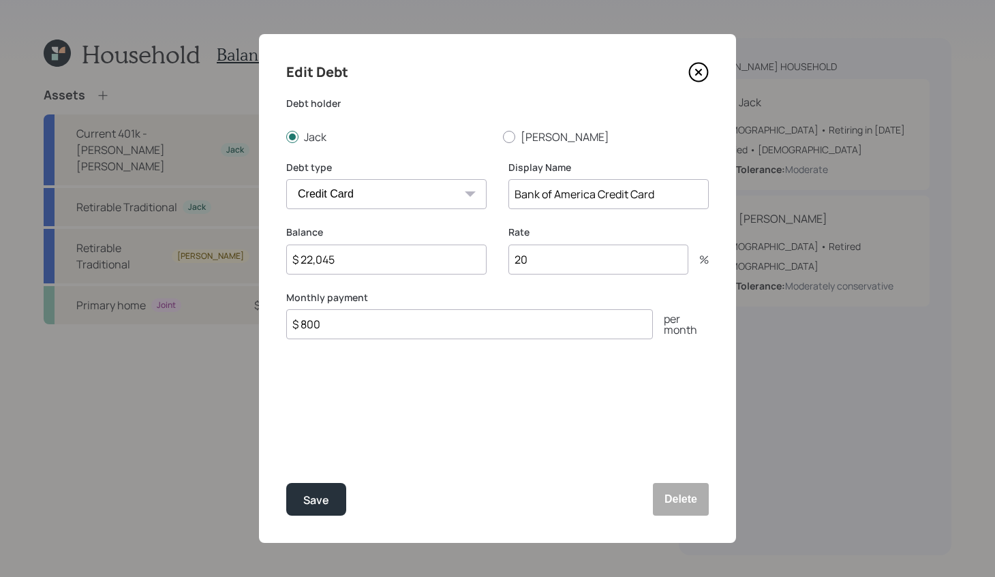
click at [608, 278] on div "Rate 20 %" at bounding box center [608, 258] width 200 height 65
click at [607, 257] on input "20" at bounding box center [598, 260] width 180 height 30
type input "2"
type input "3.8"
click at [286, 483] on button "Save" at bounding box center [316, 499] width 60 height 33
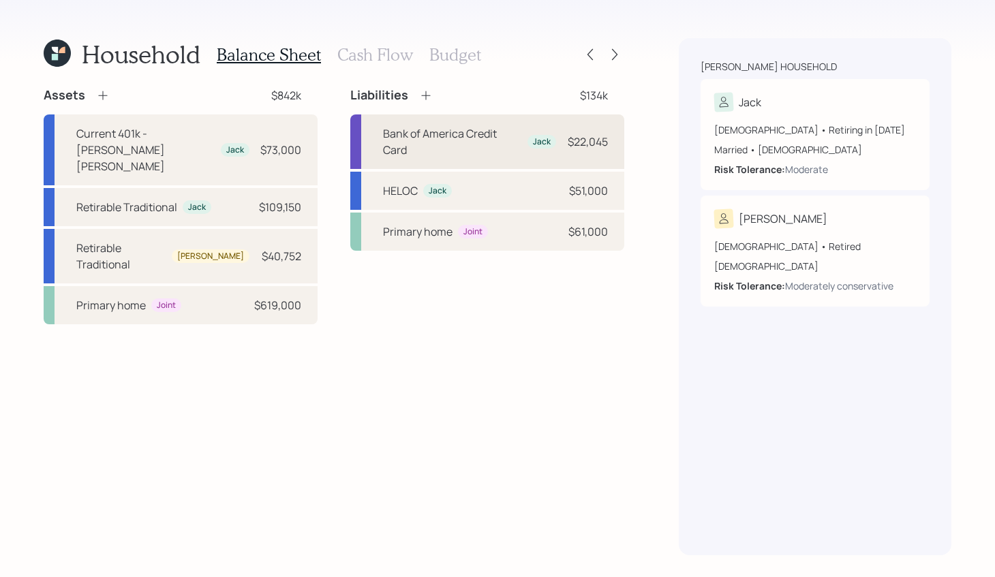
click at [429, 149] on div "Bank of America Credit Card" at bounding box center [452, 141] width 139 height 33
select select "credit_card"
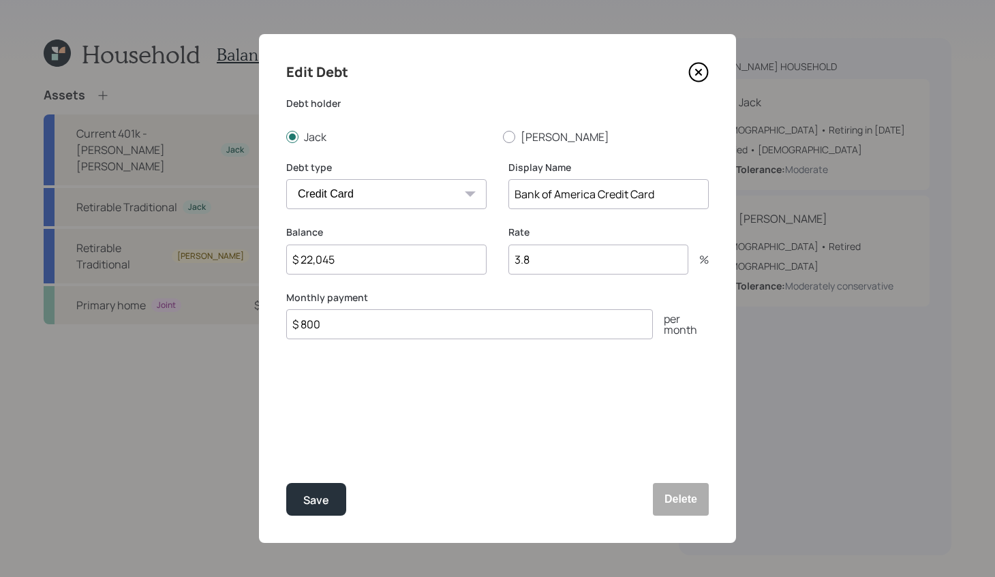
click at [684, 204] on input "Bank of America Credit Card" at bounding box center [608, 194] width 200 height 30
type input "Bank of America Credit Card (low interest rate)"
click at [286, 483] on button "Save" at bounding box center [316, 499] width 60 height 33
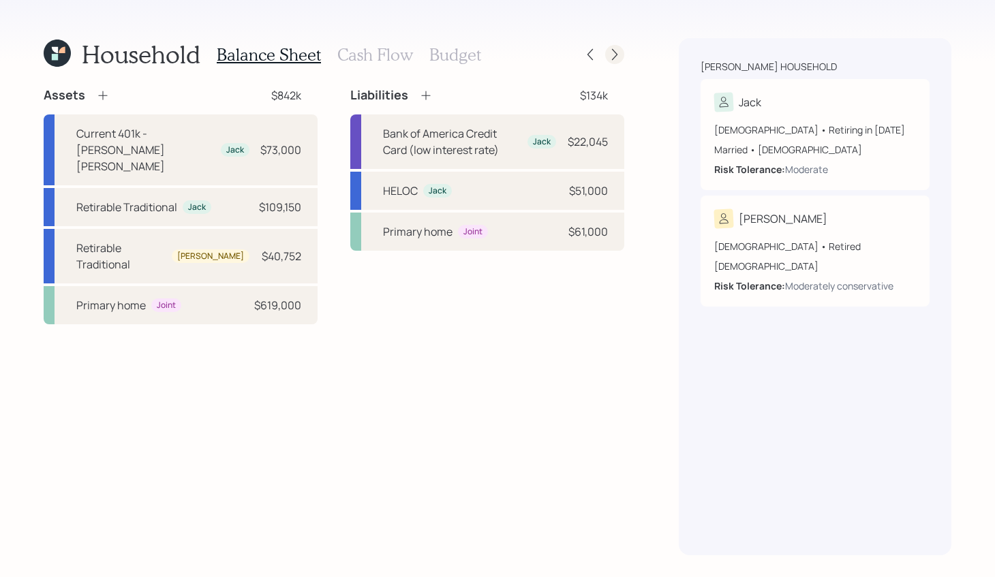
click at [615, 46] on div at bounding box center [614, 54] width 19 height 19
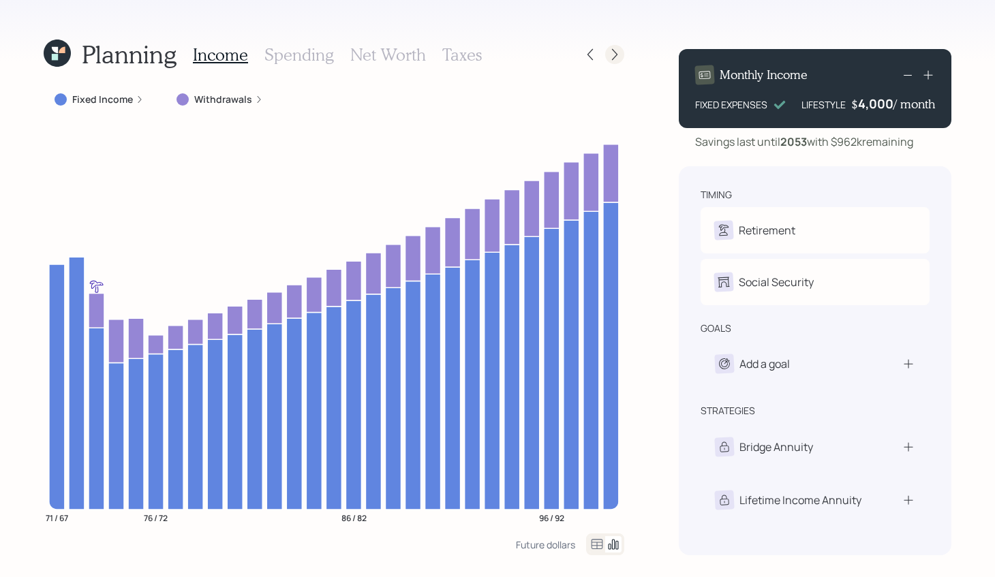
click at [622, 57] on div at bounding box center [614, 54] width 19 height 19
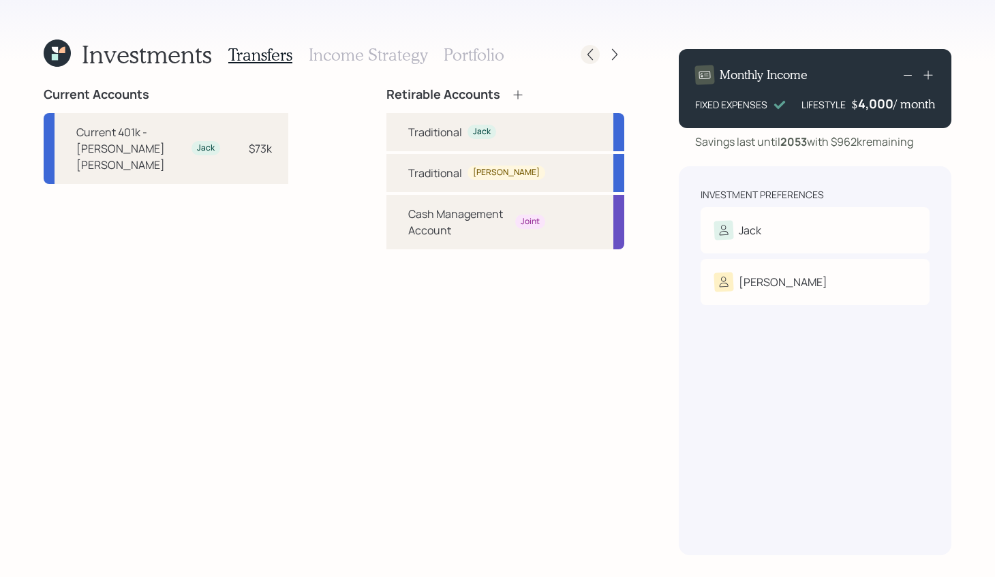
click at [588, 55] on icon at bounding box center [590, 55] width 14 height 14
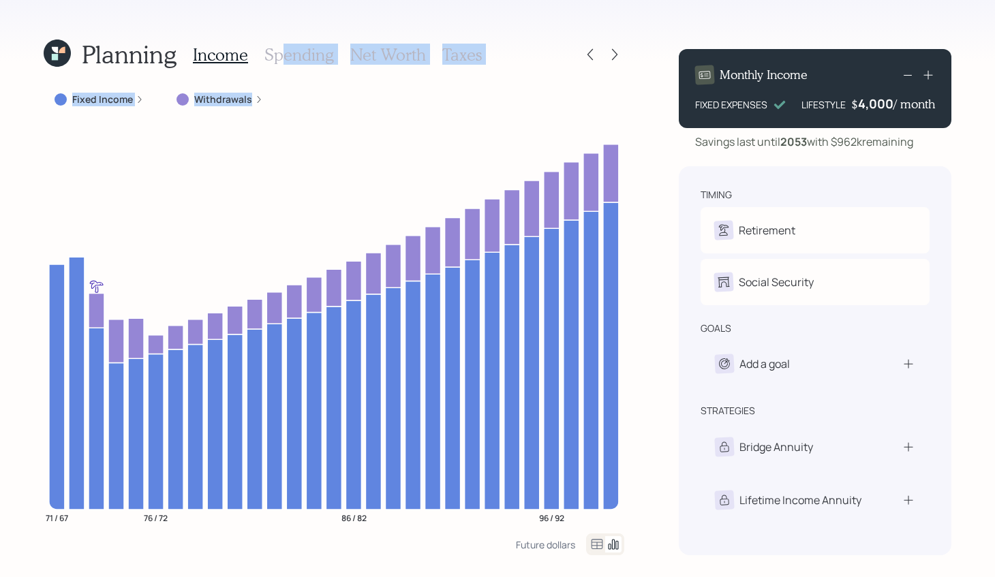
drag, startPoint x: 285, startPoint y: 61, endPoint x: 617, endPoint y: 123, distance: 337.6
click at [617, 123] on div "Planning Income Spending Net Worth Taxes Fixed Income Withdrawals 71 / 67 76 / …" at bounding box center [334, 296] width 581 height 517
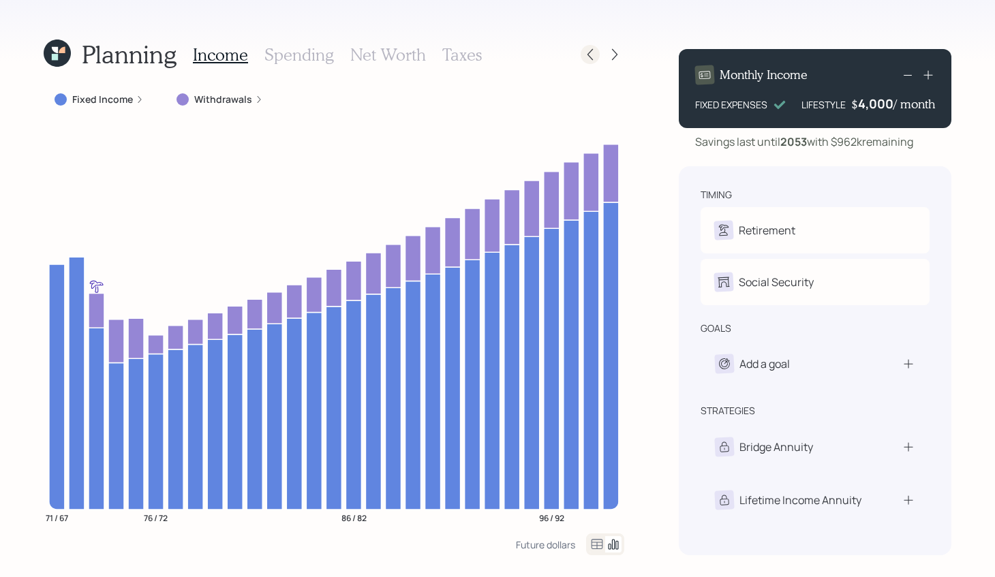
click at [591, 46] on div at bounding box center [590, 54] width 19 height 19
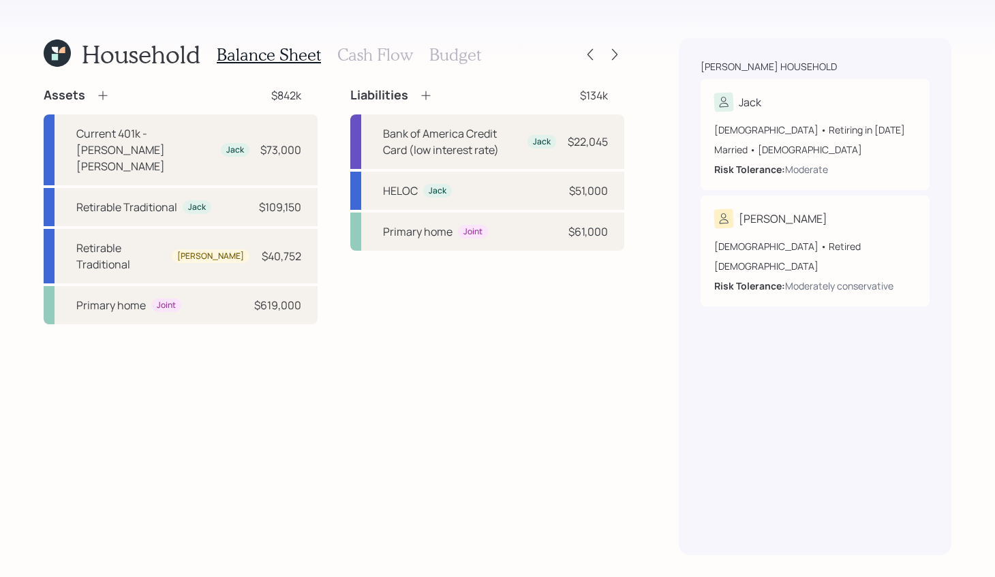
click at [329, 50] on div "Balance Sheet Cash Flow Budget" at bounding box center [349, 54] width 264 height 33
click at [359, 60] on h3 "Cash Flow" at bounding box center [375, 55] width 76 height 20
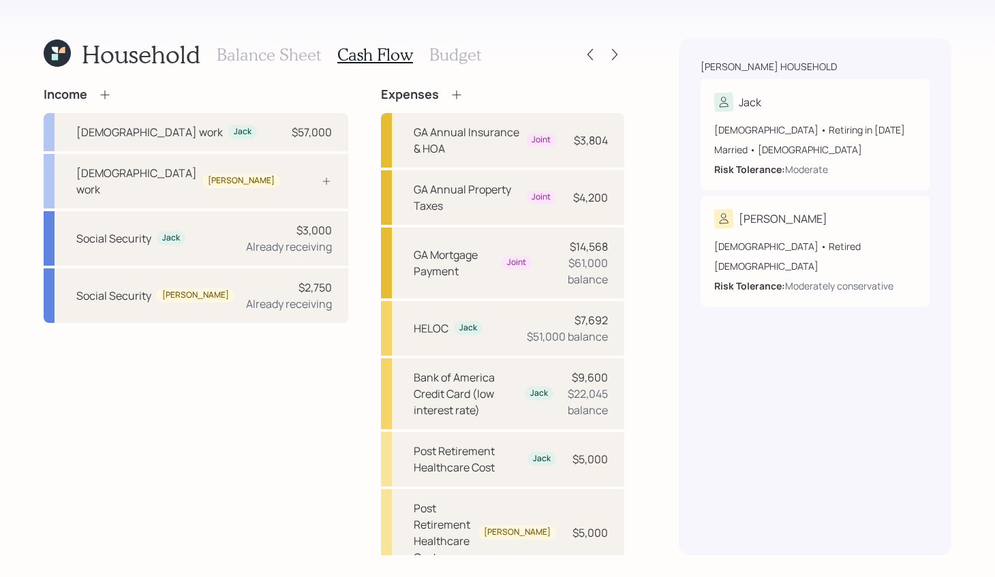
click at [305, 55] on h3 "Balance Sheet" at bounding box center [269, 55] width 104 height 20
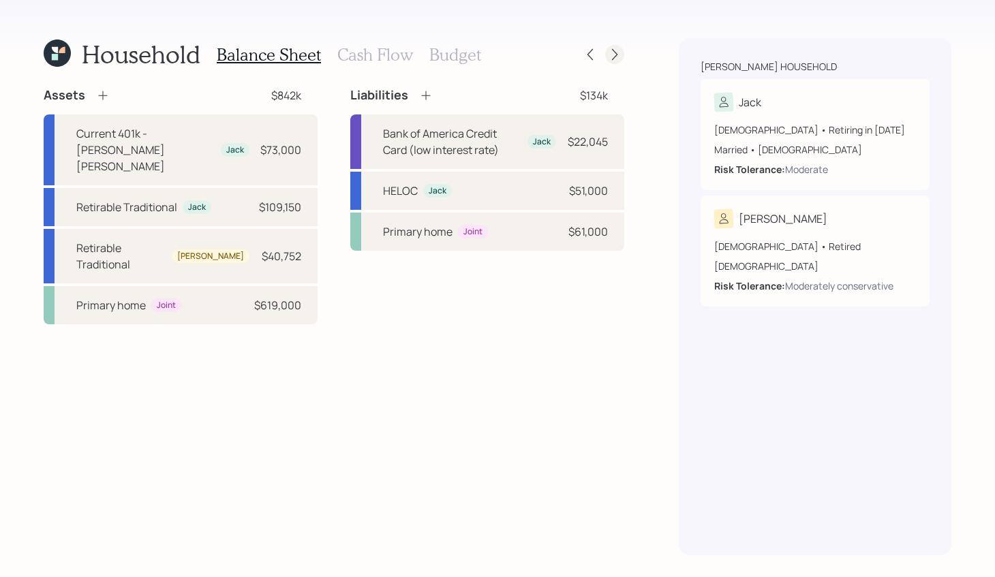
click at [613, 59] on icon at bounding box center [615, 55] width 14 height 14
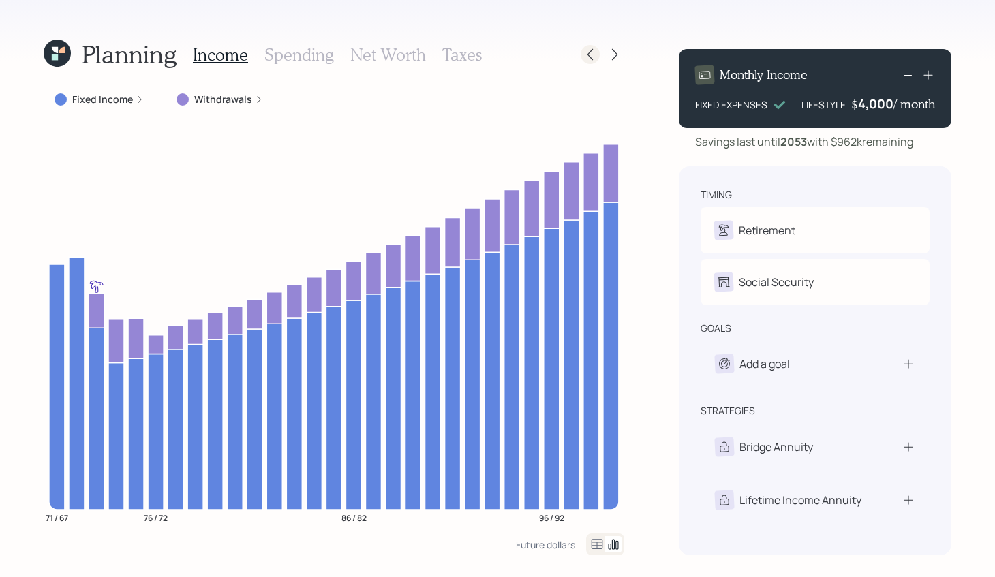
click at [592, 58] on icon at bounding box center [590, 55] width 14 height 14
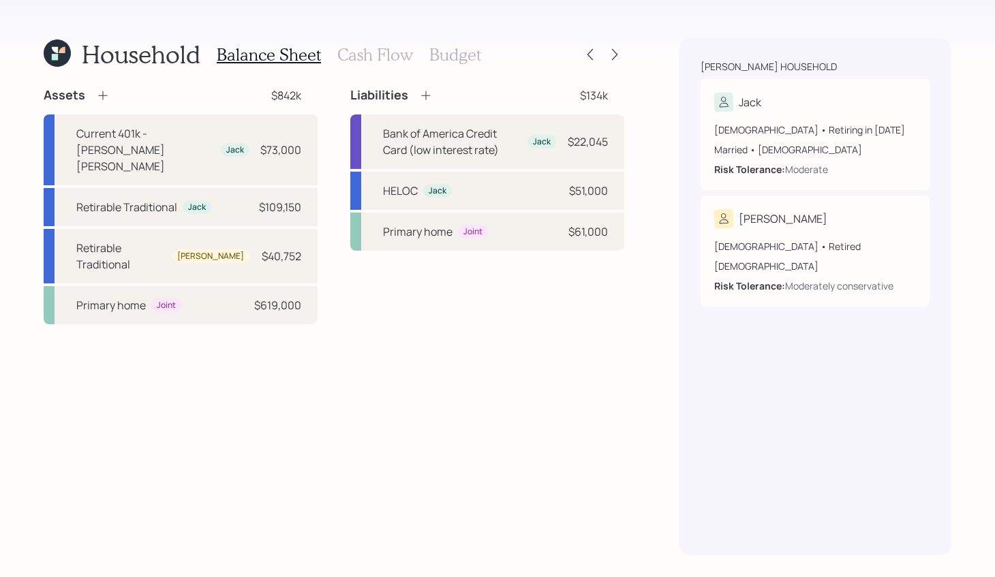
click at [369, 52] on h3 "Cash Flow" at bounding box center [375, 55] width 76 height 20
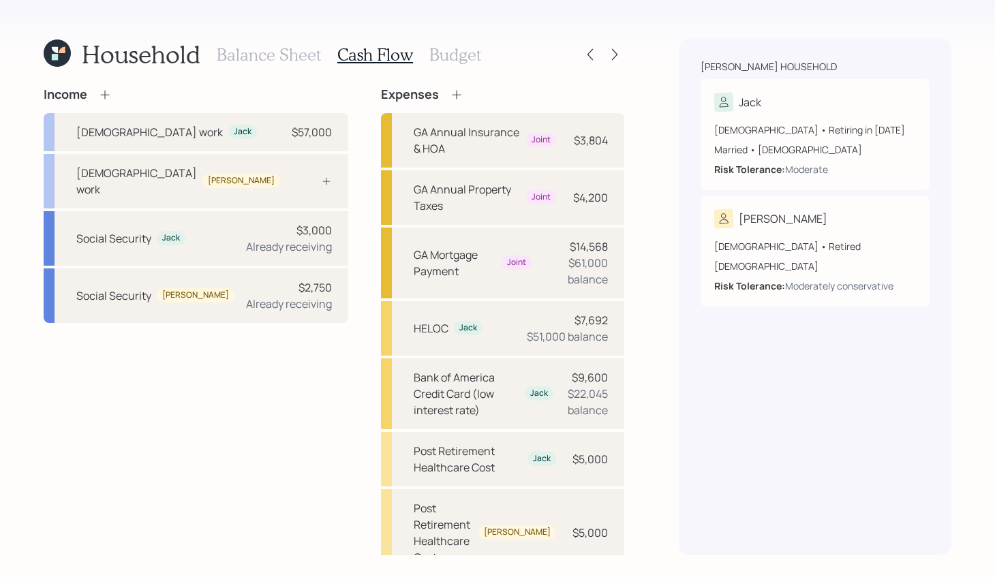
click at [283, 52] on h3 "Balance Sheet" at bounding box center [269, 55] width 104 height 20
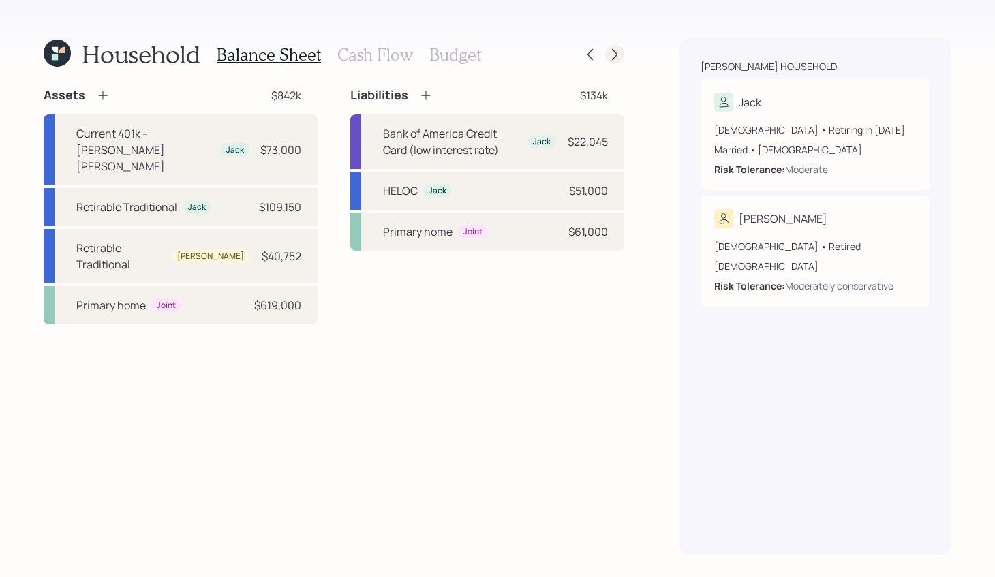
click at [612, 48] on icon at bounding box center [615, 55] width 14 height 14
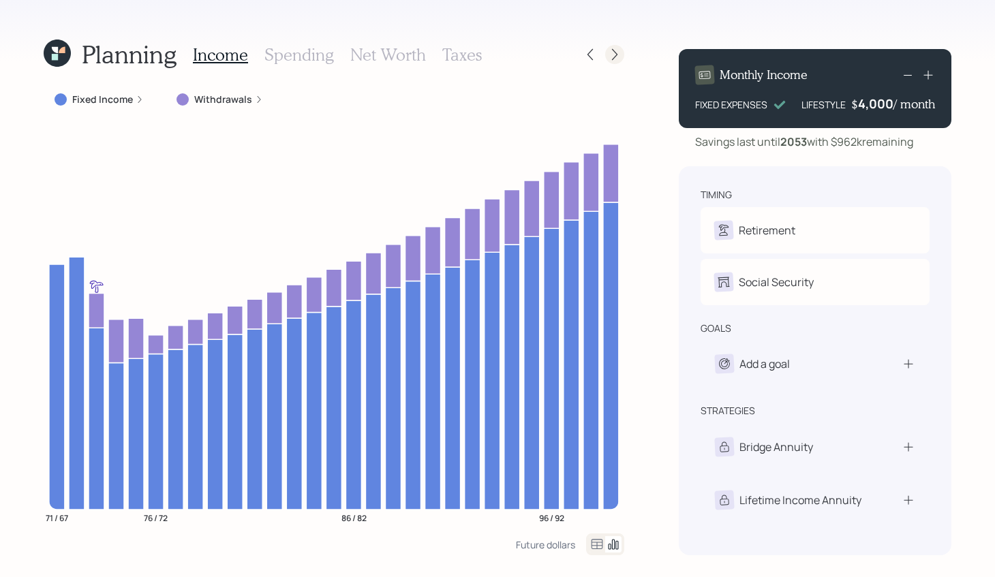
click at [617, 57] on icon at bounding box center [615, 55] width 14 height 14
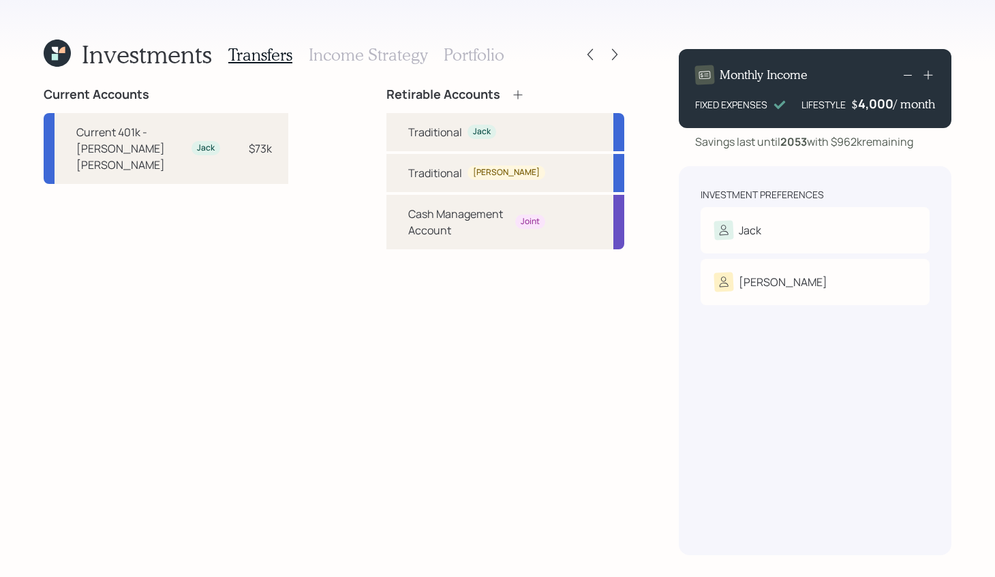
click at [592, 66] on div "Investments Transfers Income Strategy Portfolio" at bounding box center [334, 54] width 581 height 33
click at [592, 58] on icon at bounding box center [590, 55] width 14 height 14
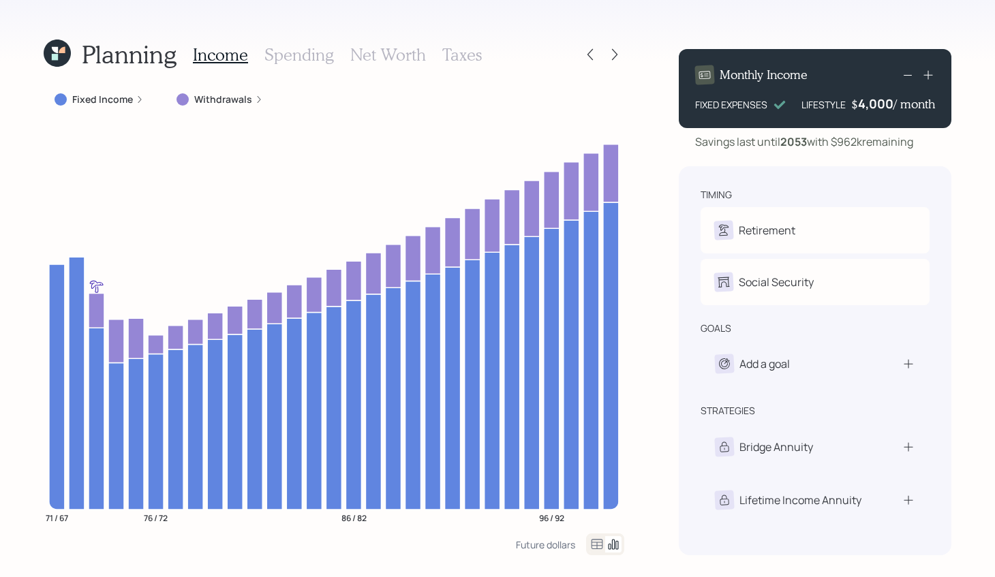
click at [592, 58] on icon at bounding box center [590, 55] width 14 height 14
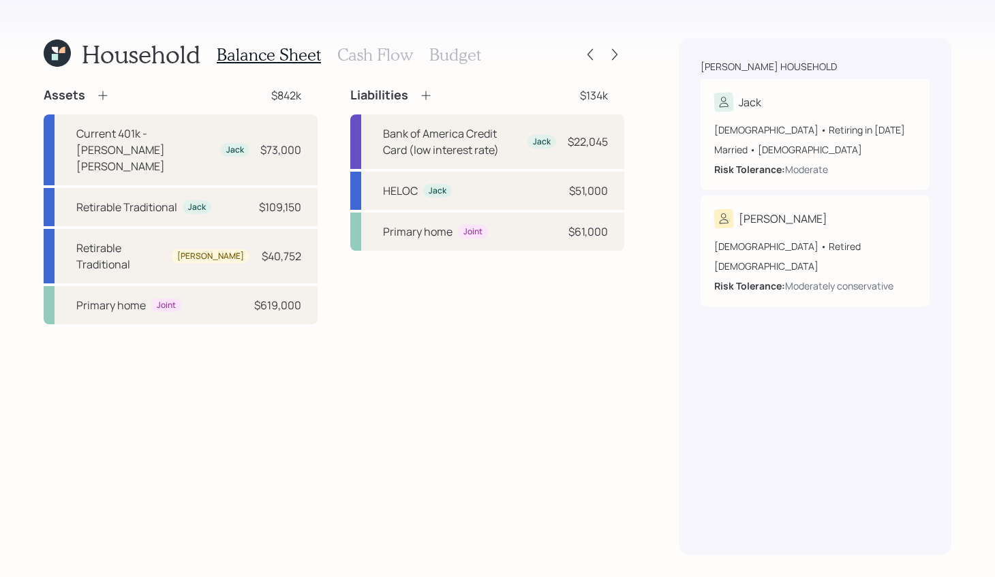
click at [354, 55] on h3 "Cash Flow" at bounding box center [375, 55] width 76 height 20
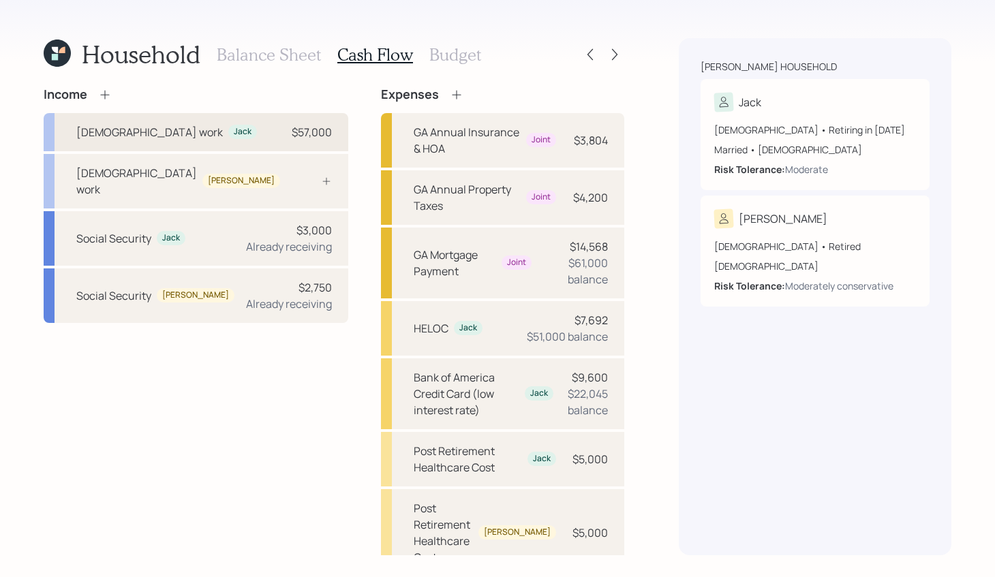
click at [230, 138] on div "[DEMOGRAPHIC_DATA] work [PERSON_NAME] $57,000" at bounding box center [196, 132] width 305 height 38
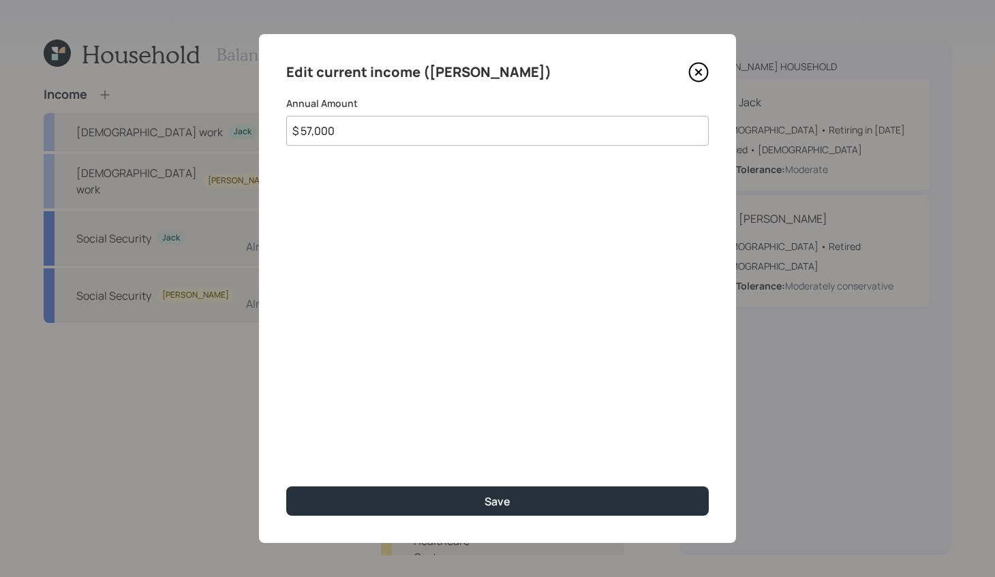
click at [701, 65] on icon at bounding box center [698, 72] width 20 height 20
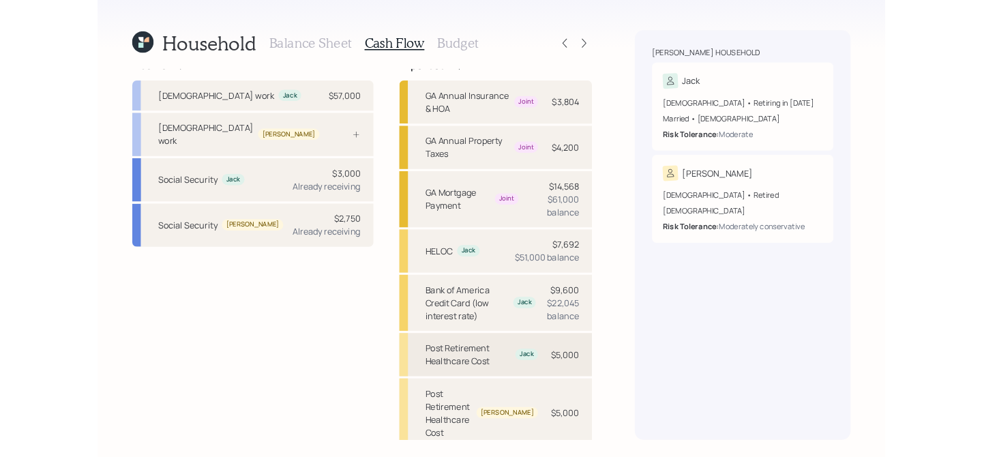
scroll to position [37, 0]
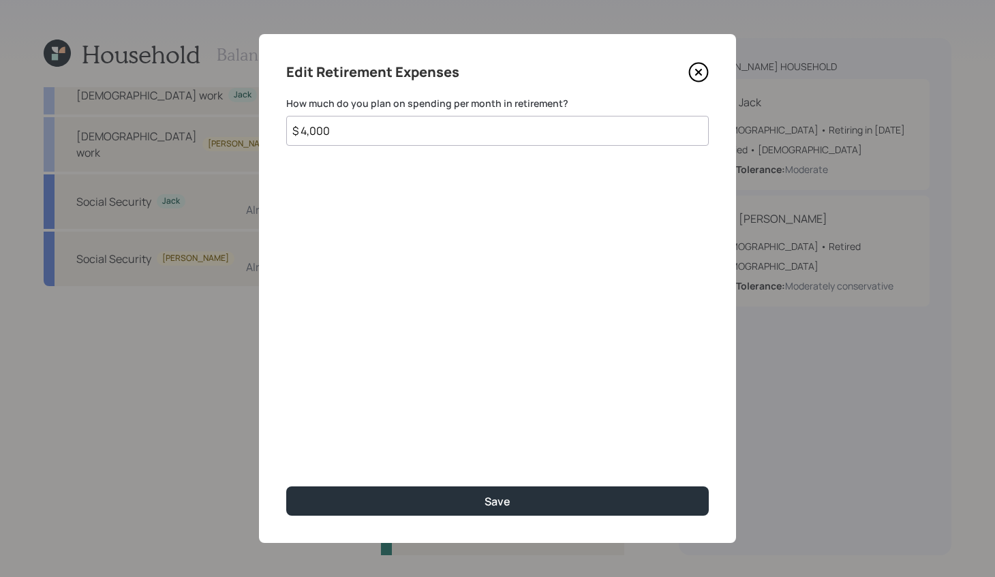
click at [706, 62] on icon at bounding box center [698, 72] width 20 height 20
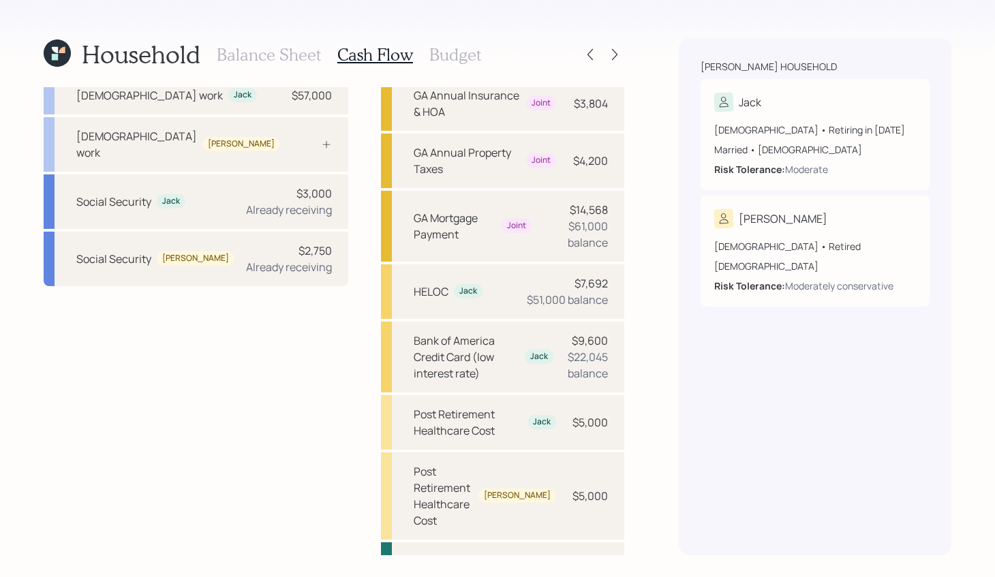
click at [55, 48] on icon at bounding box center [55, 50] width 6 height 6
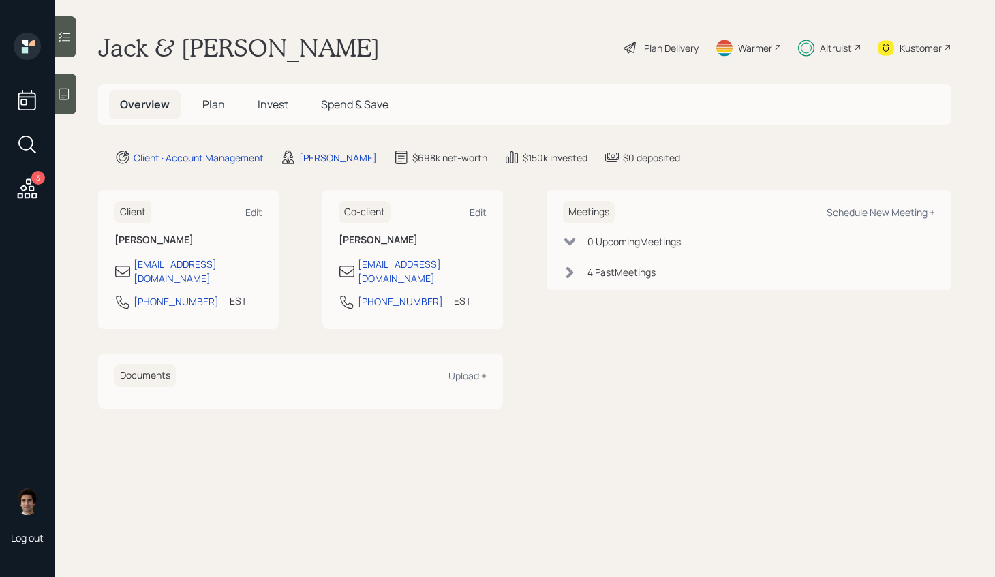
click at [279, 104] on span "Invest" at bounding box center [273, 104] width 31 height 15
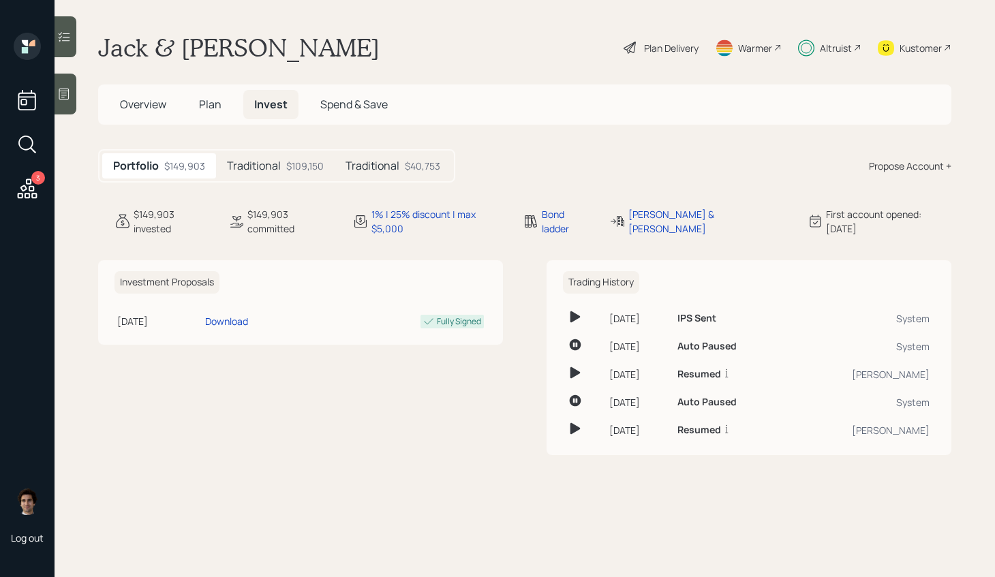
click at [273, 159] on h5 "Traditional" at bounding box center [254, 165] width 54 height 13
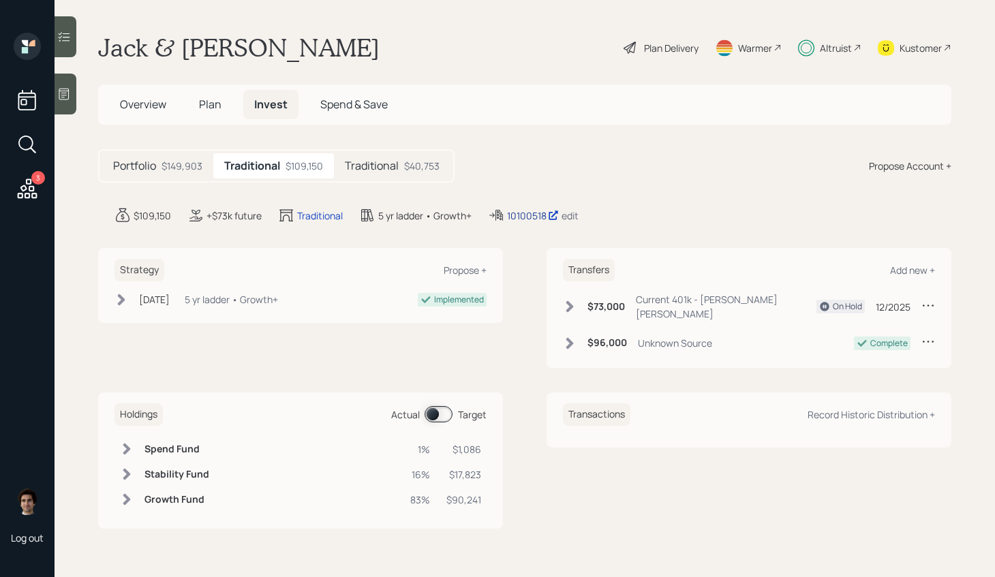
click at [510, 209] on div "10100518" at bounding box center [533, 216] width 52 height 14
click at [140, 65] on main "Jack & [PERSON_NAME] Plan Delivery Warmer Altruist Kustomer Overview Plan Inves…" at bounding box center [525, 288] width 941 height 577
click at [145, 112] on span "Overview" at bounding box center [143, 104] width 46 height 15
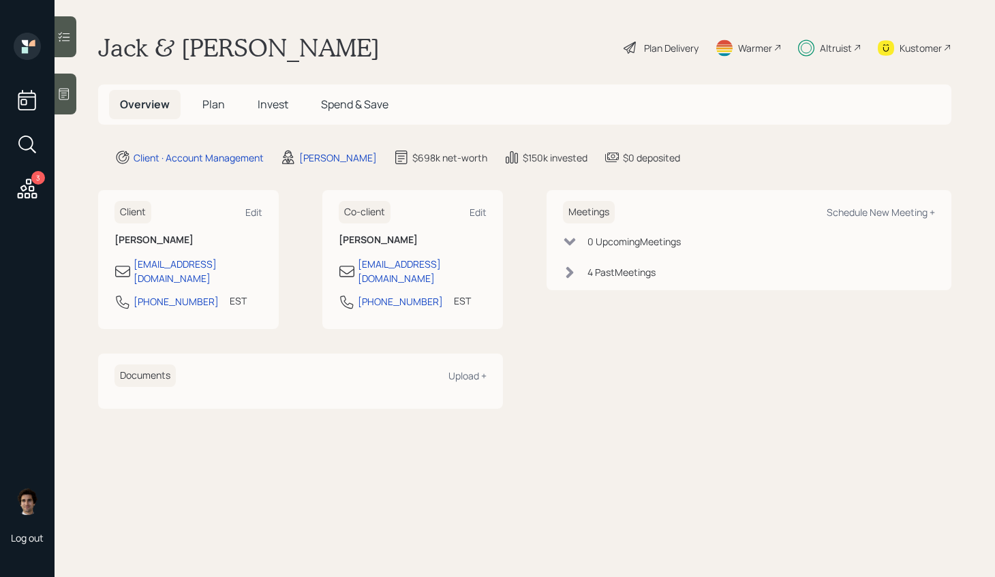
click at [682, 51] on div "Plan Delivery" at bounding box center [671, 48] width 55 height 14
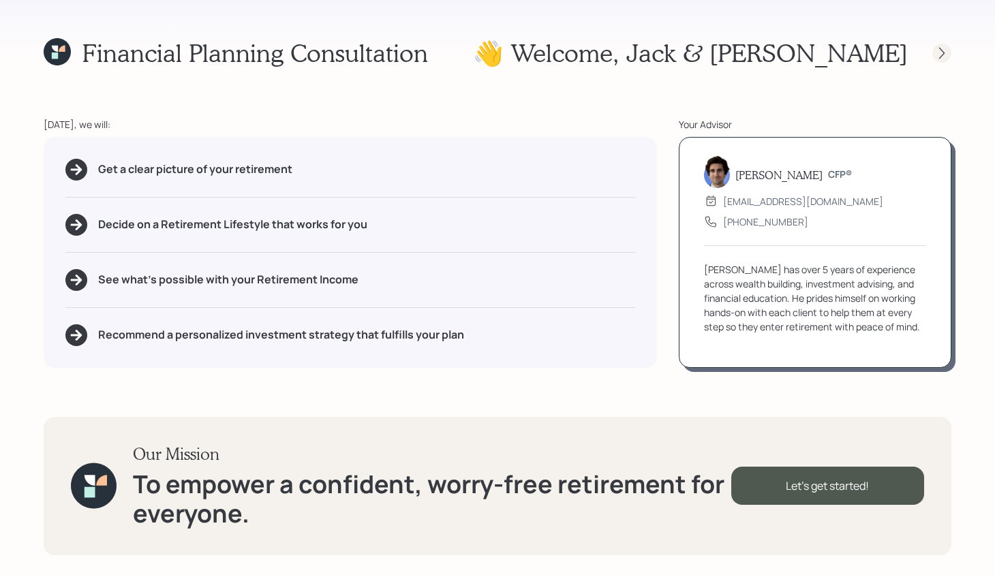
click at [945, 57] on icon at bounding box center [942, 53] width 14 height 14
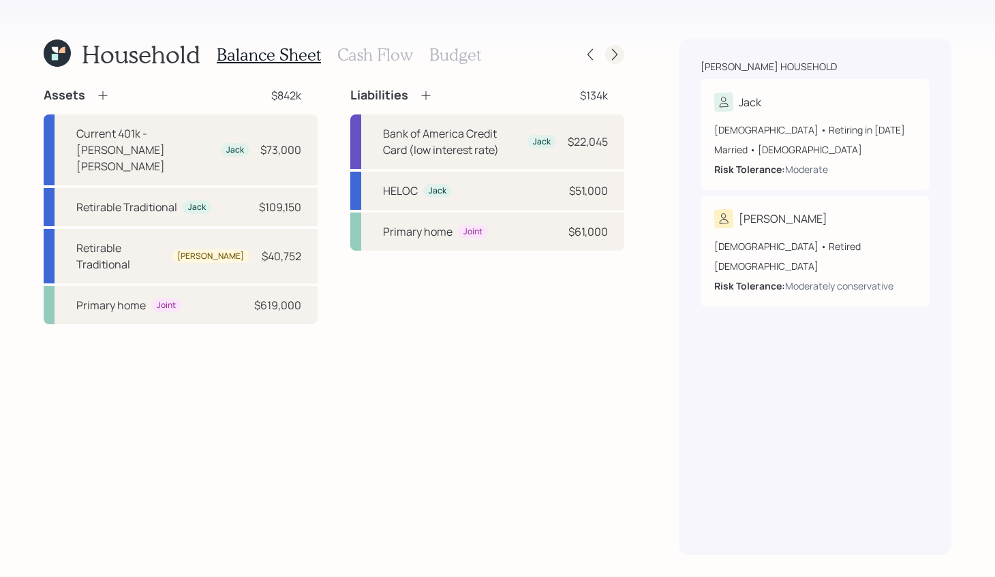
click at [608, 49] on icon at bounding box center [615, 55] width 14 height 14
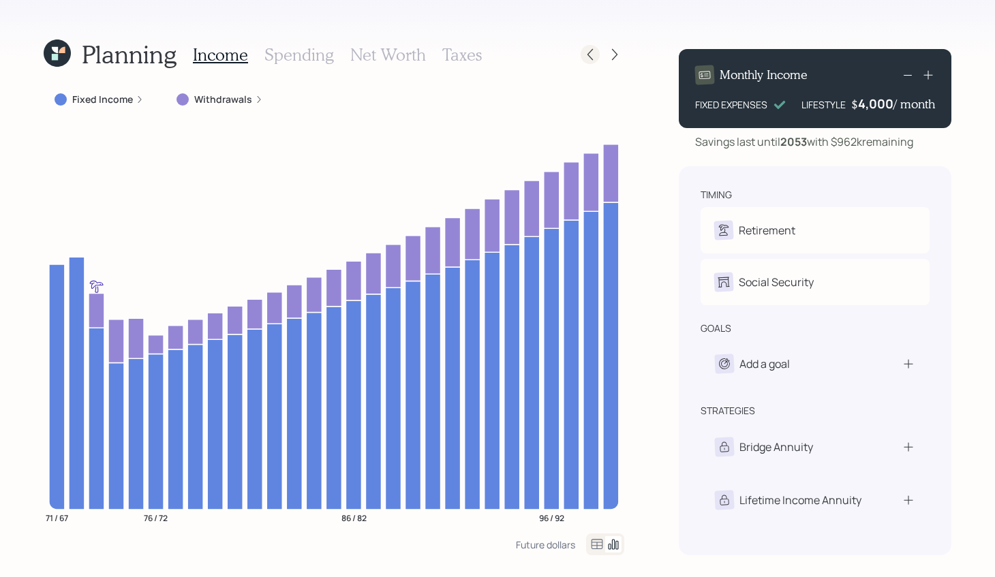
click at [584, 51] on icon at bounding box center [590, 55] width 14 height 14
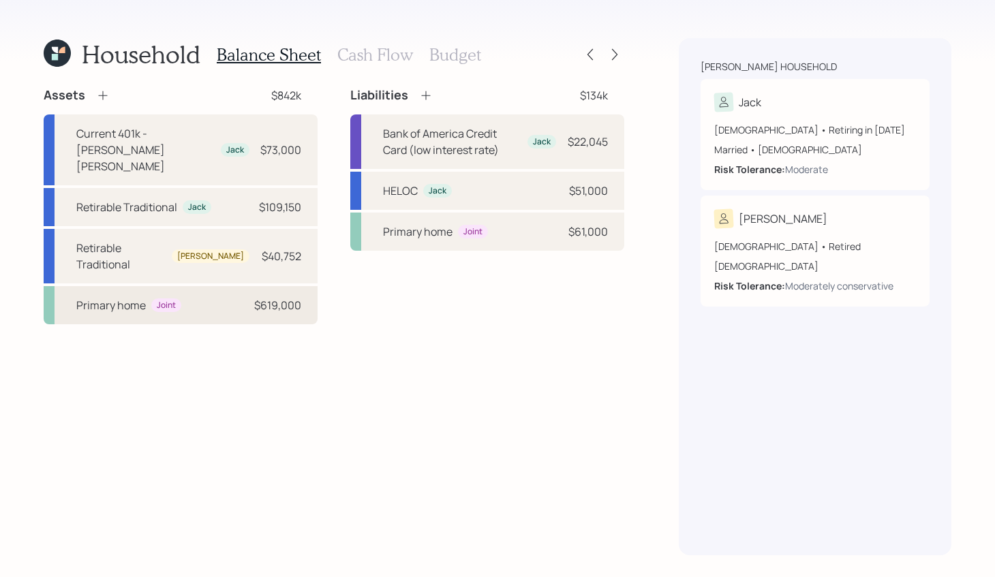
click at [132, 286] on div "Primary home Joint $619,000" at bounding box center [181, 305] width 274 height 38
click at [179, 140] on div "Current 401k - [PERSON_NAME] [PERSON_NAME]" at bounding box center [145, 149] width 139 height 49
select select "company_sponsored"
select select "balanced"
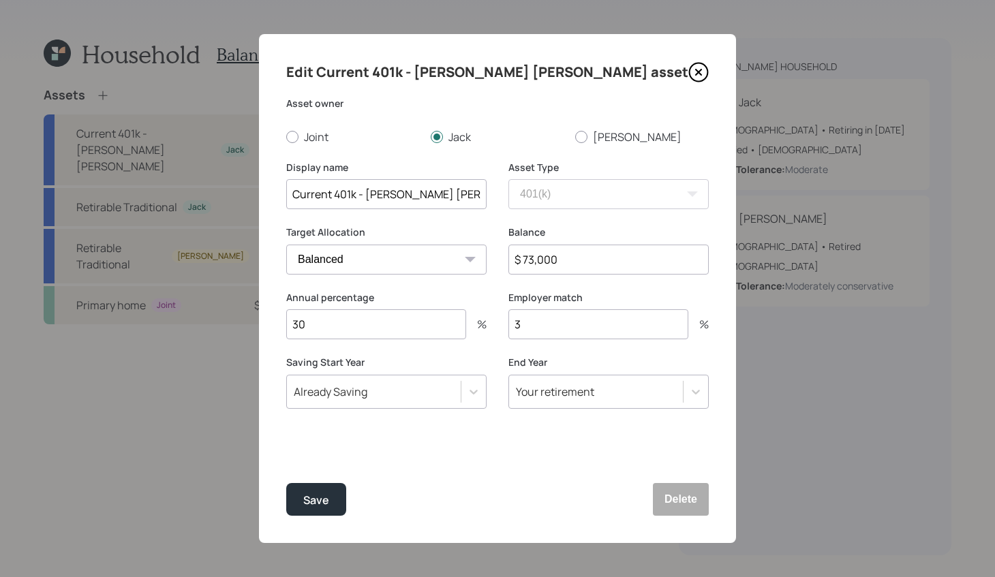
drag, startPoint x: 602, startPoint y: 264, endPoint x: 275, endPoint y: 199, distance: 333.5
click at [275, 199] on div "Edit Current 401k - [PERSON_NAME] [PERSON_NAME] asset Asset owner Joint [PERSON…" at bounding box center [497, 288] width 477 height 509
type input "$ 86,538"
click at [286, 483] on button "Save" at bounding box center [316, 499] width 60 height 33
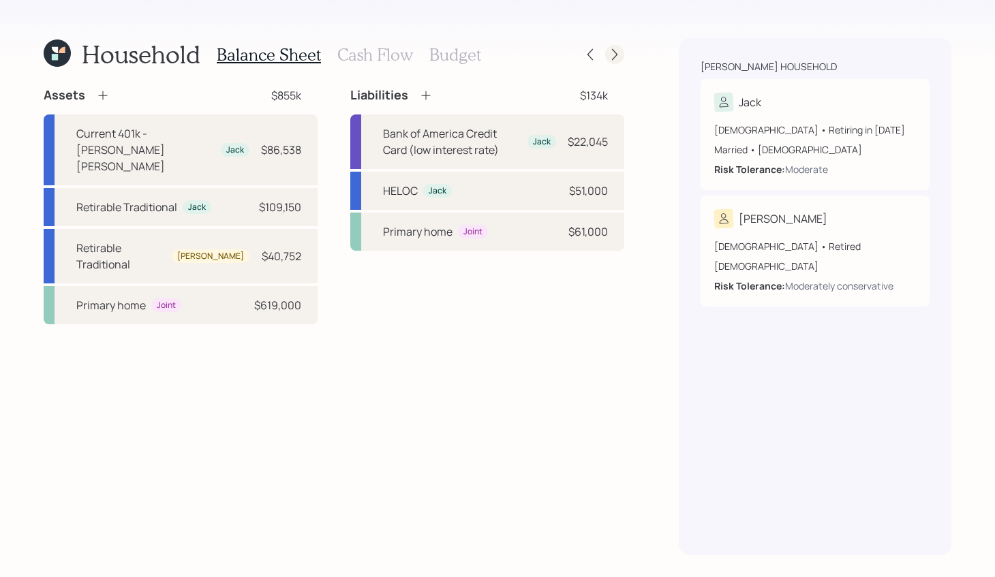
click at [612, 52] on icon at bounding box center [615, 55] width 14 height 14
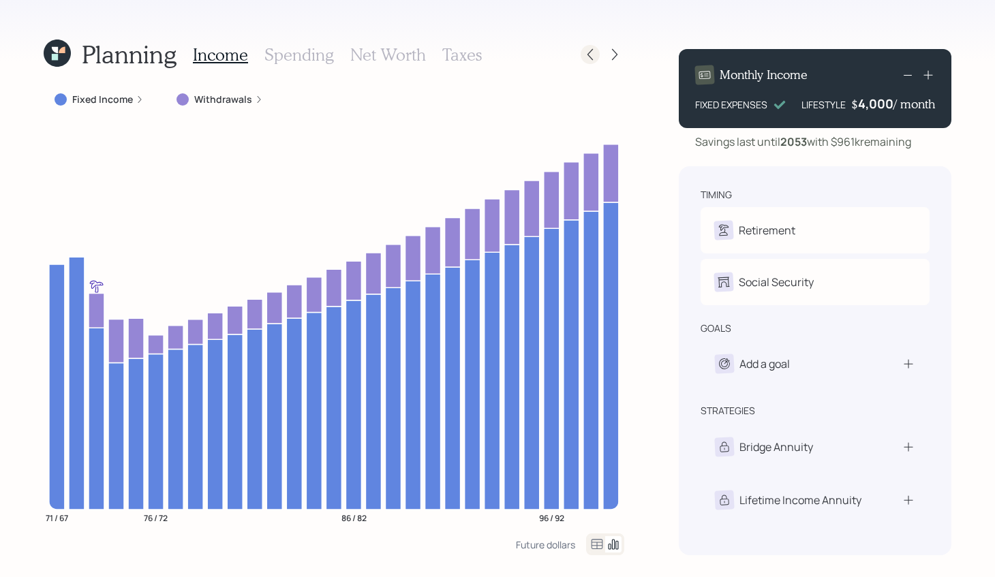
click at [583, 57] on icon at bounding box center [590, 55] width 14 height 14
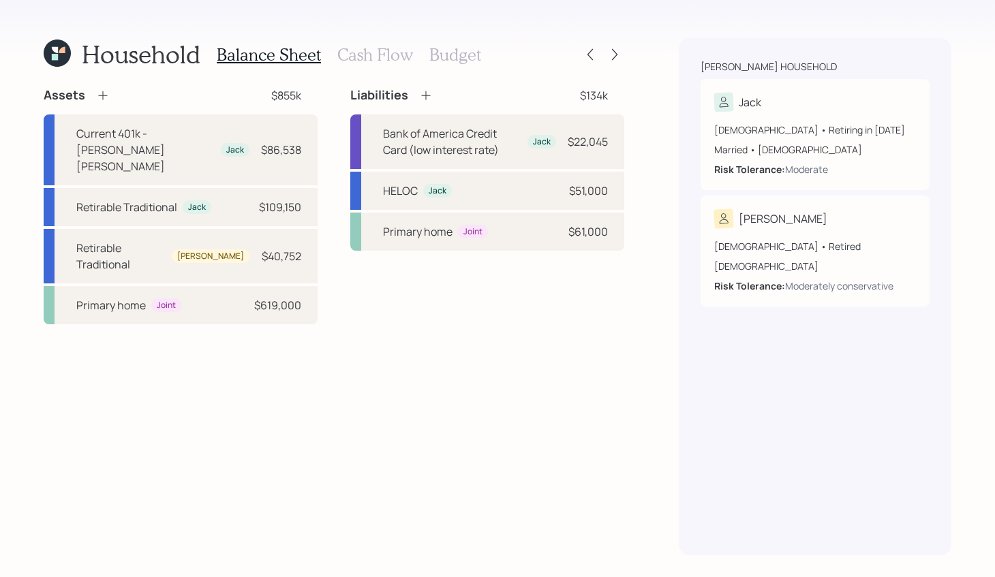
click at [348, 55] on h3 "Cash Flow" at bounding box center [375, 55] width 76 height 20
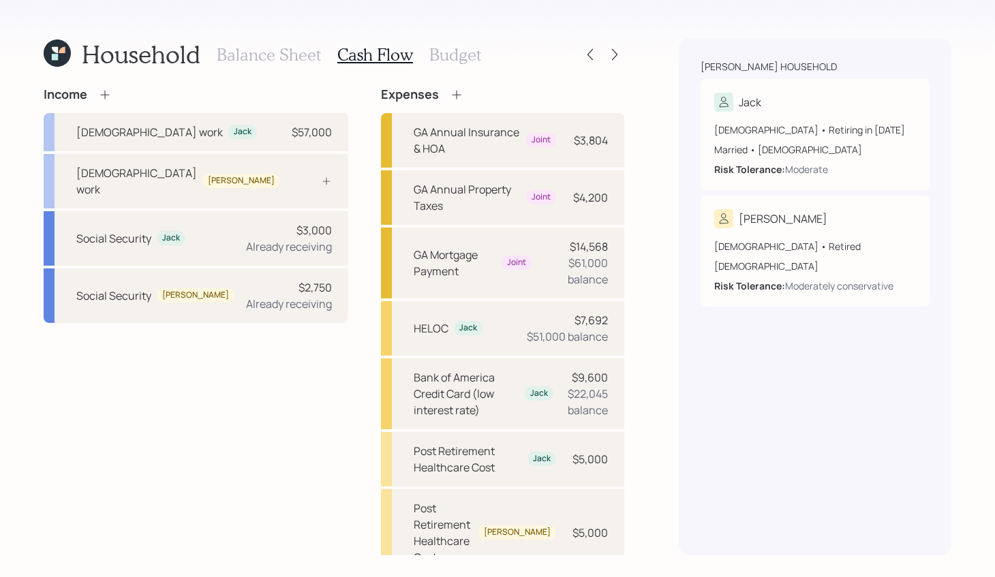
click at [254, 43] on div "Balance Sheet Cash Flow Budget" at bounding box center [349, 54] width 264 height 33
click at [275, 41] on div "Balance Sheet Cash Flow Budget" at bounding box center [349, 54] width 264 height 33
click at [275, 50] on h3 "Balance Sheet" at bounding box center [269, 55] width 104 height 20
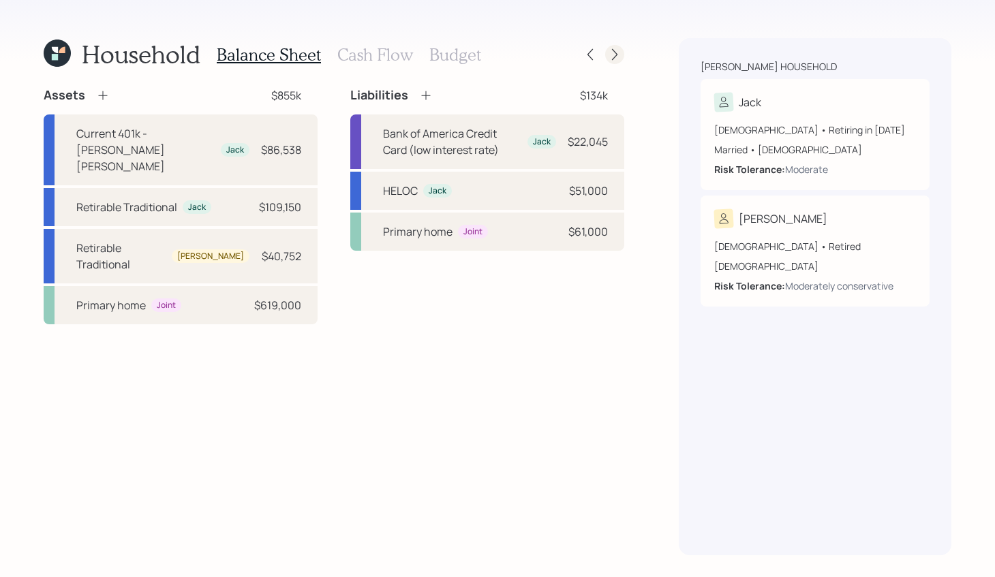
click at [609, 50] on icon at bounding box center [615, 55] width 14 height 14
